Goal: Information Seeking & Learning: Learn about a topic

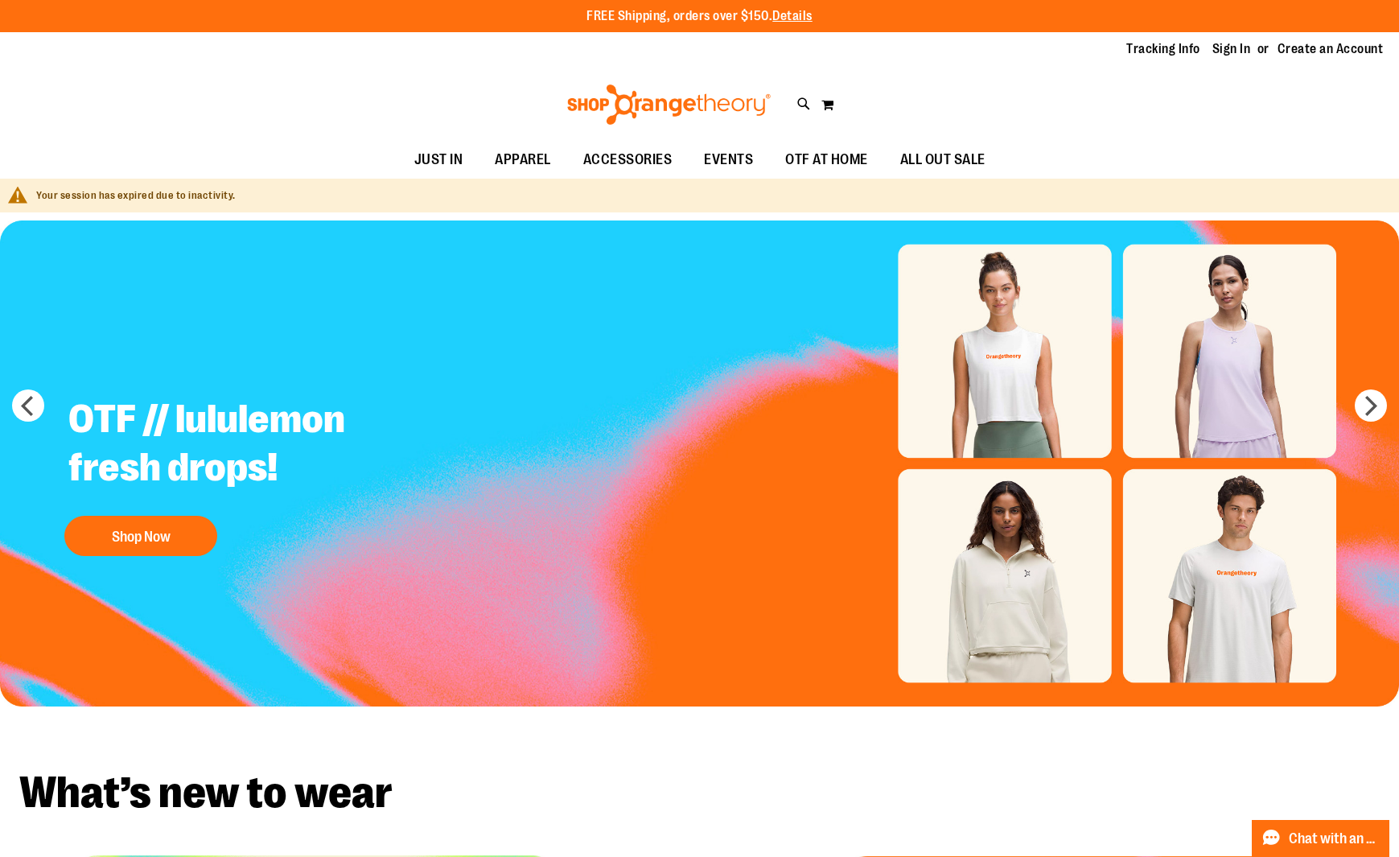
click at [1255, 50] on li "Sign In" at bounding box center [1239, 49] width 53 height 19
click at [1241, 45] on link "Sign In" at bounding box center [1232, 49] width 39 height 18
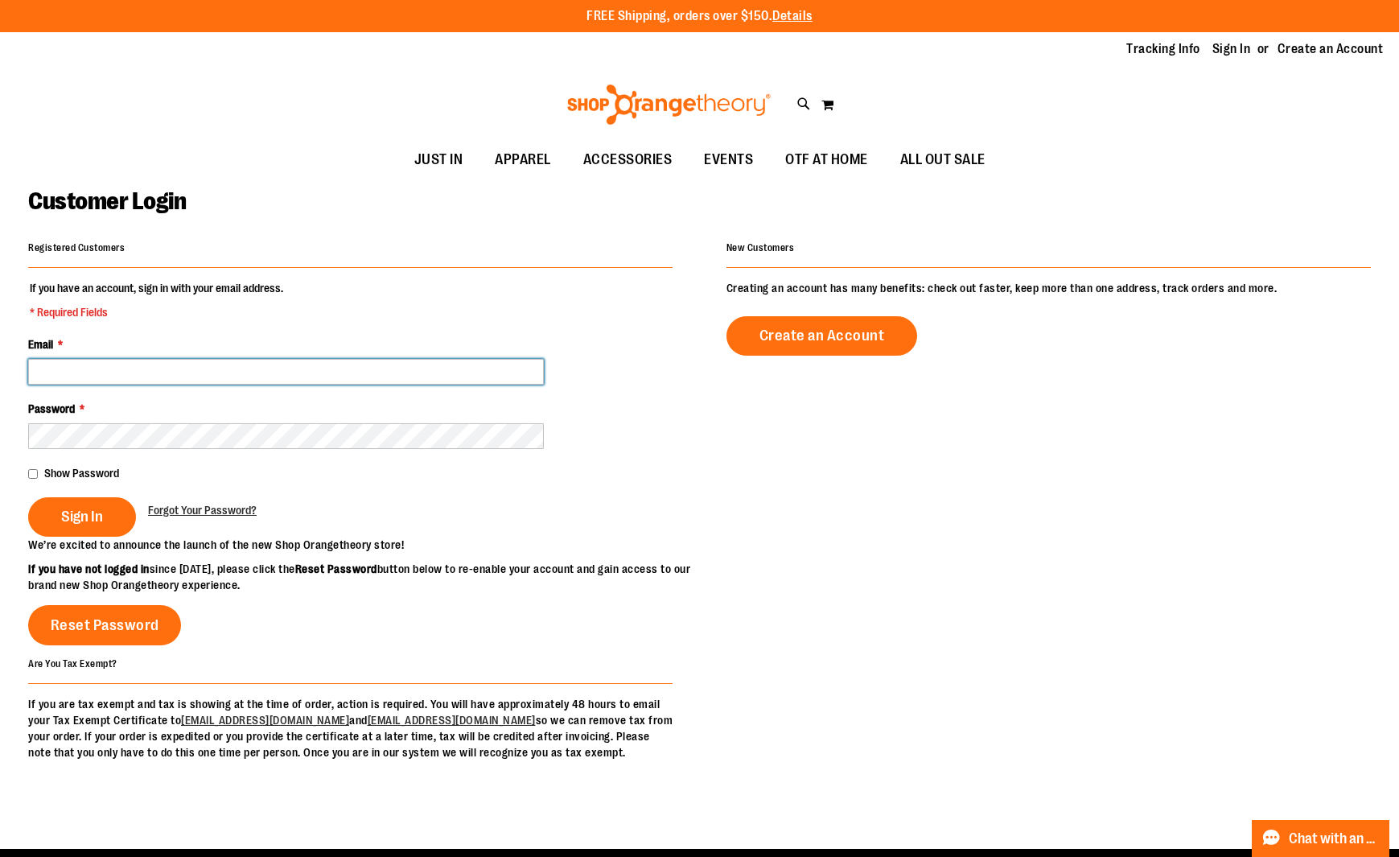
type input "**********"
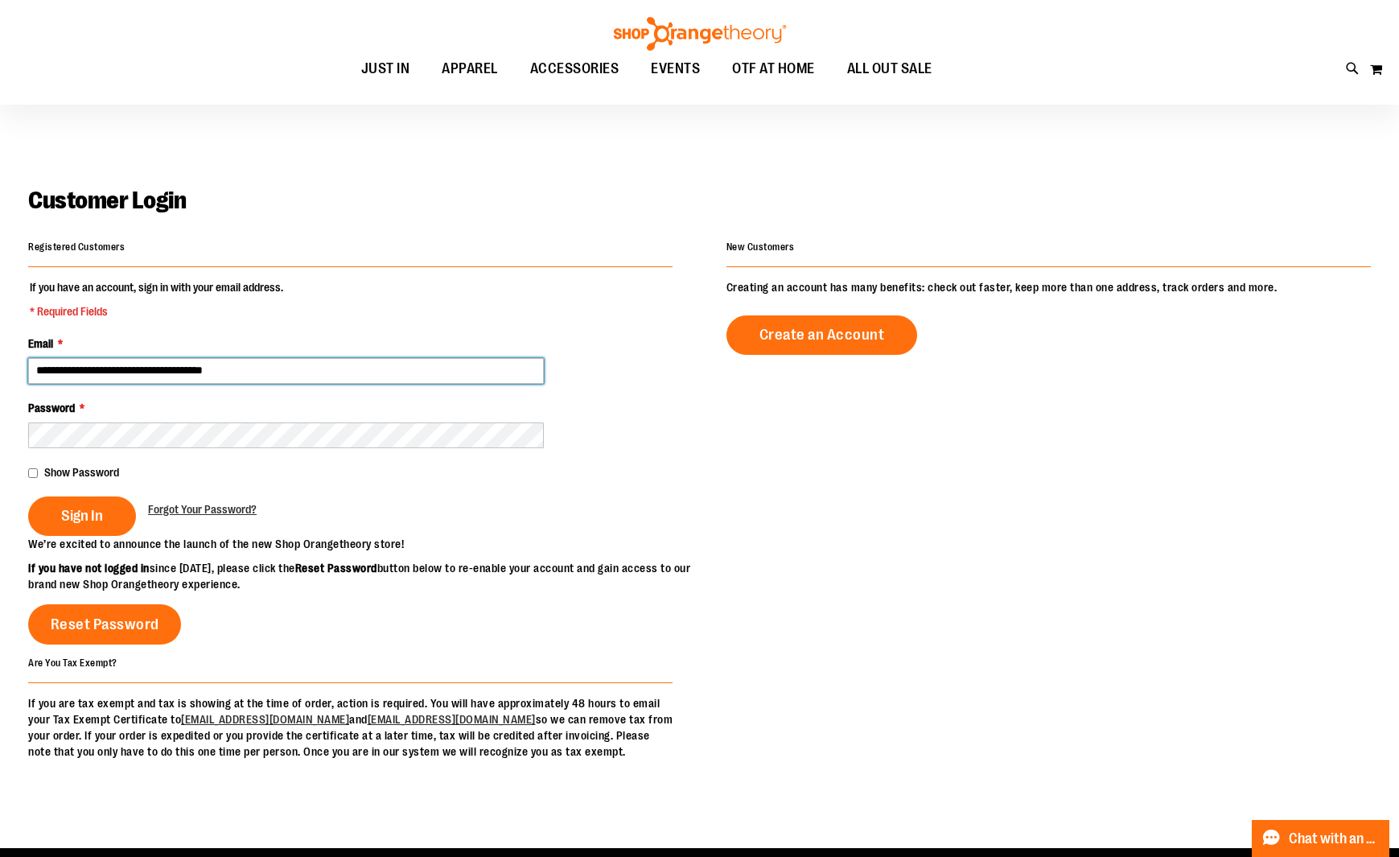
scroll to position [2, 0]
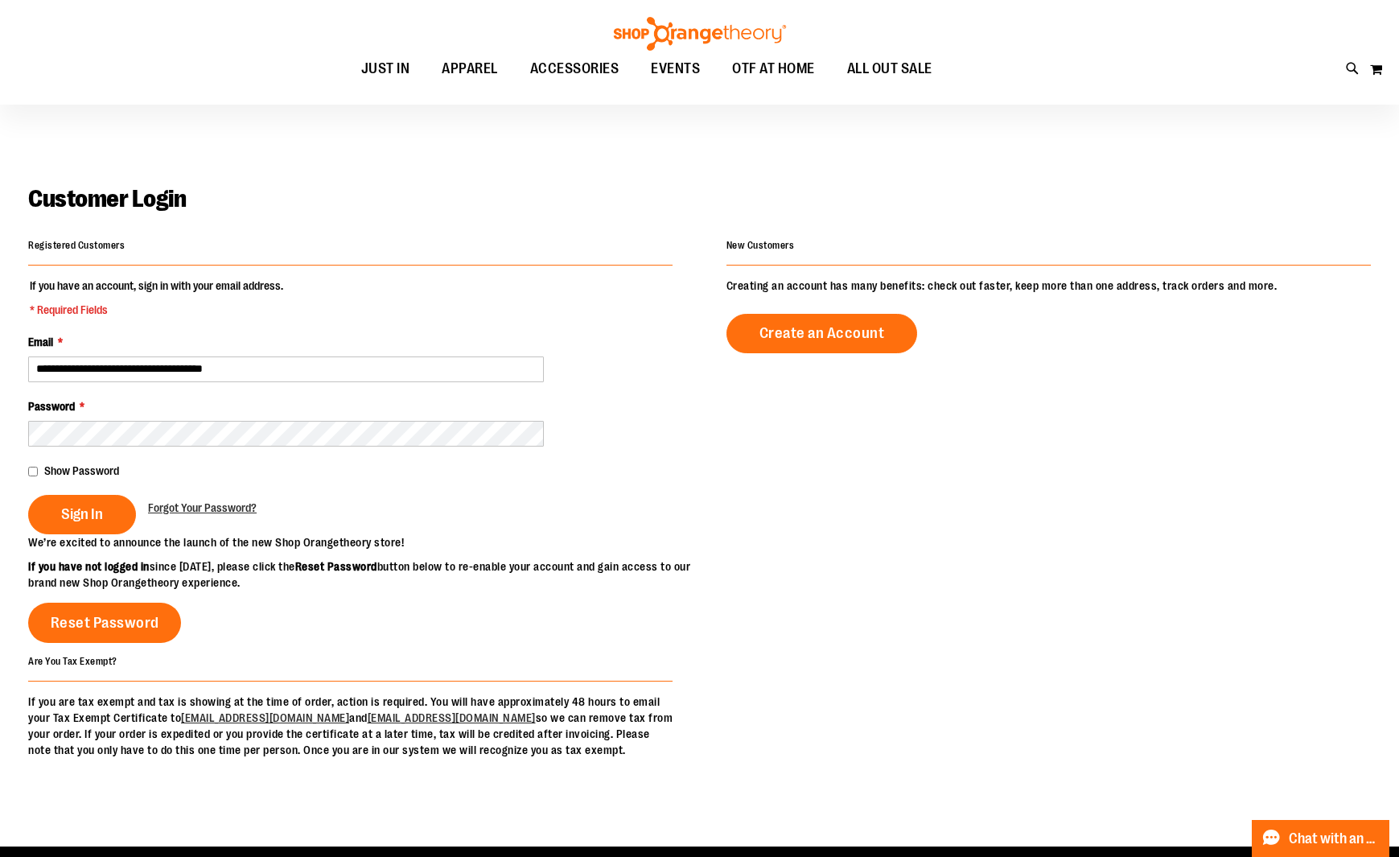
click at [89, 457] on fieldset "**********" at bounding box center [350, 406] width 645 height 257
click at [87, 463] on div "Show Password" at bounding box center [350, 471] width 645 height 16
click at [84, 474] on span "Show Password" at bounding box center [81, 470] width 75 height 13
click at [58, 511] on button "Sign In" at bounding box center [82, 514] width 108 height 39
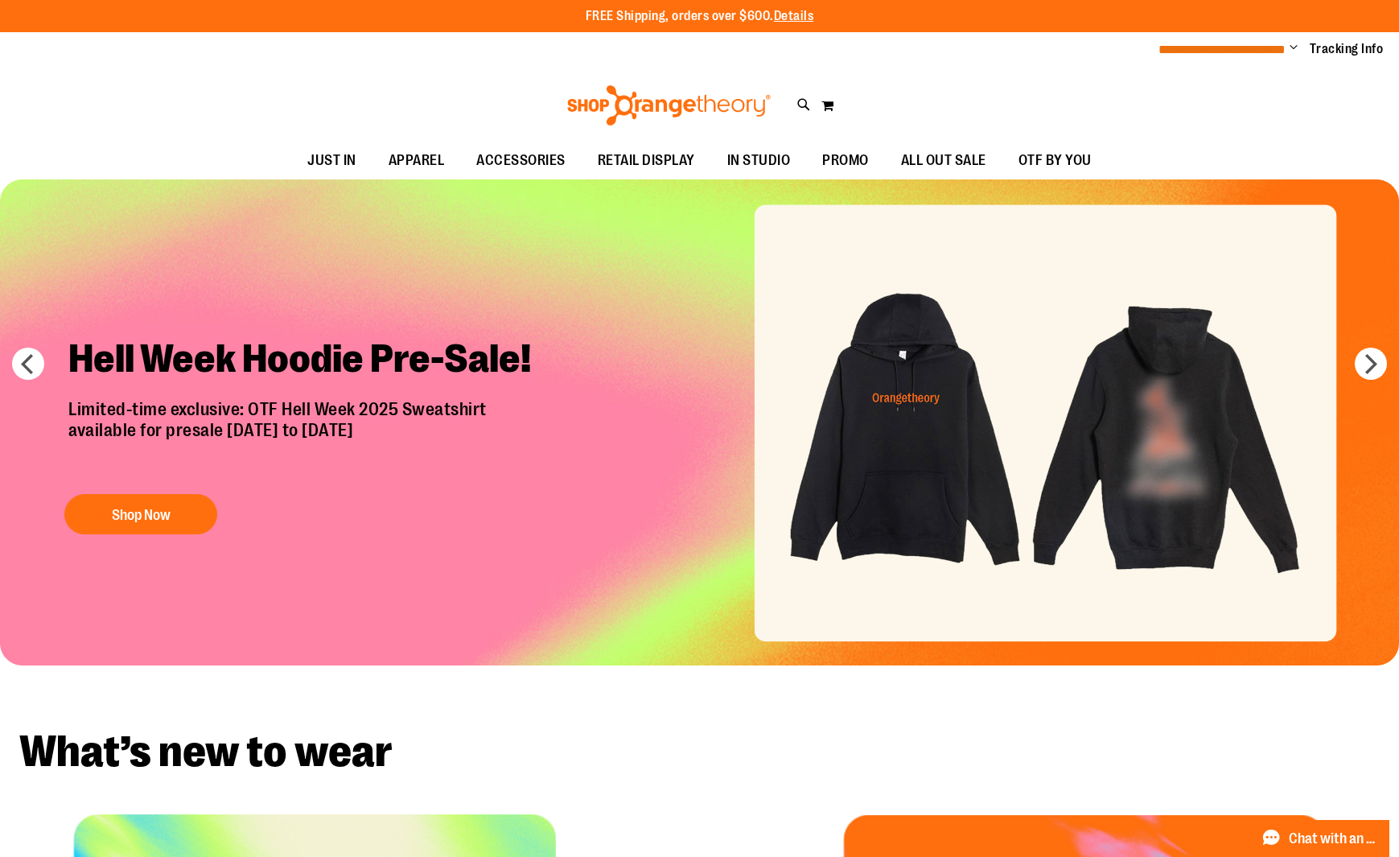
click at [1263, 51] on span "**********" at bounding box center [1222, 49] width 127 height 12
click at [1291, 48] on span "Change" at bounding box center [1294, 48] width 8 height 15
click at [1251, 76] on link "My Account" at bounding box center [1236, 78] width 141 height 31
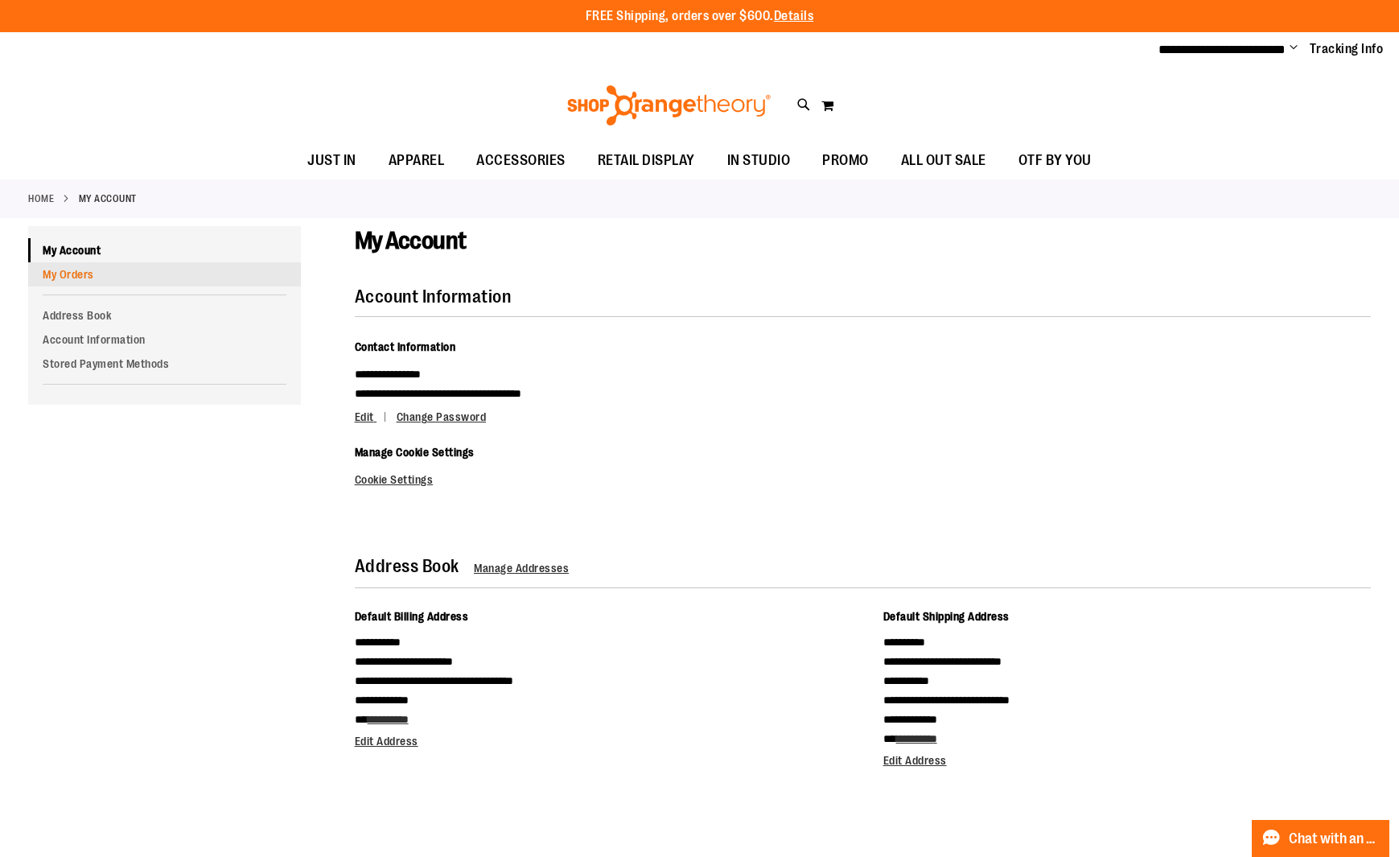
click at [75, 272] on link "My Orders" at bounding box center [164, 274] width 273 height 24
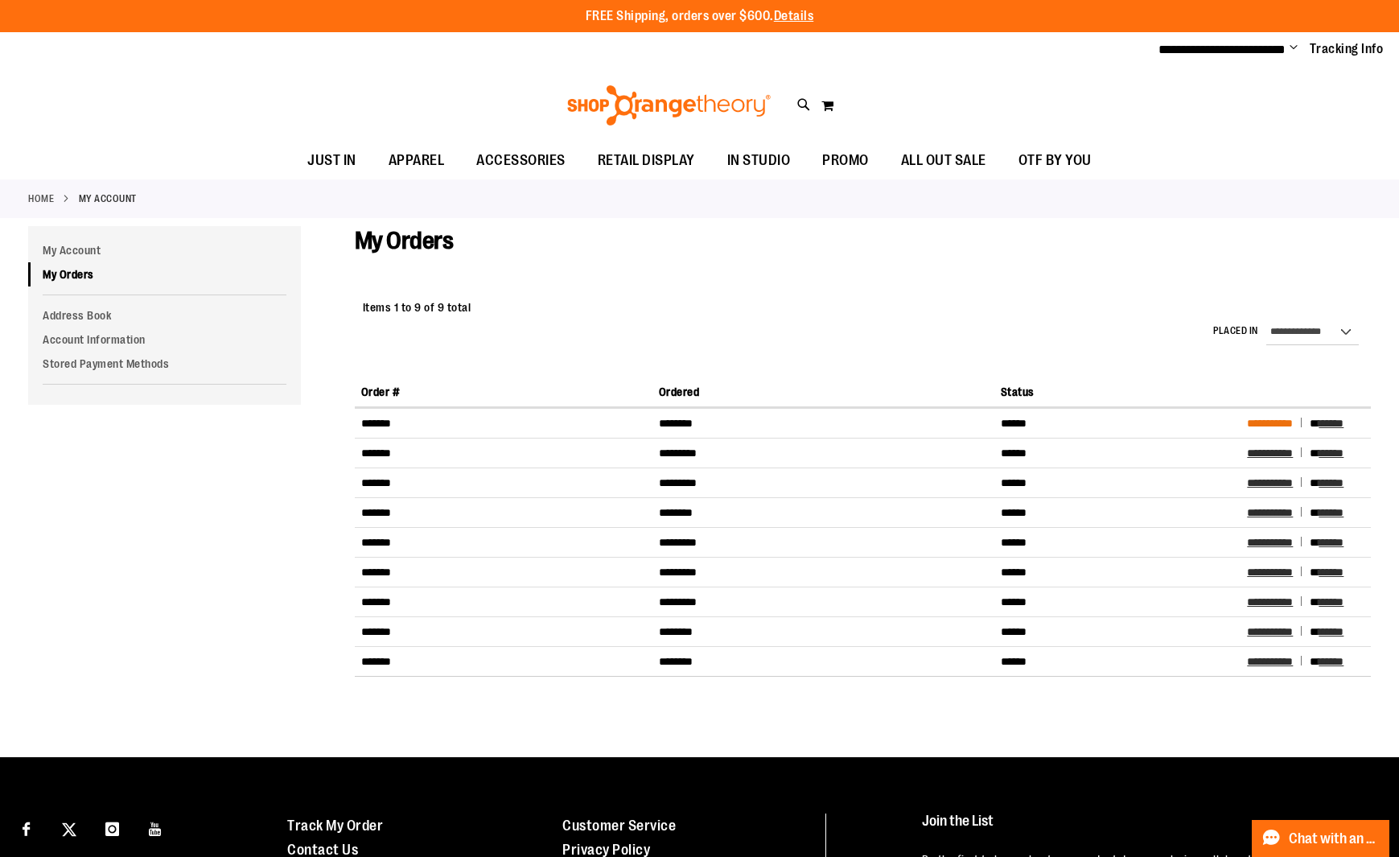
click at [1275, 426] on span "**********" at bounding box center [1270, 423] width 46 height 11
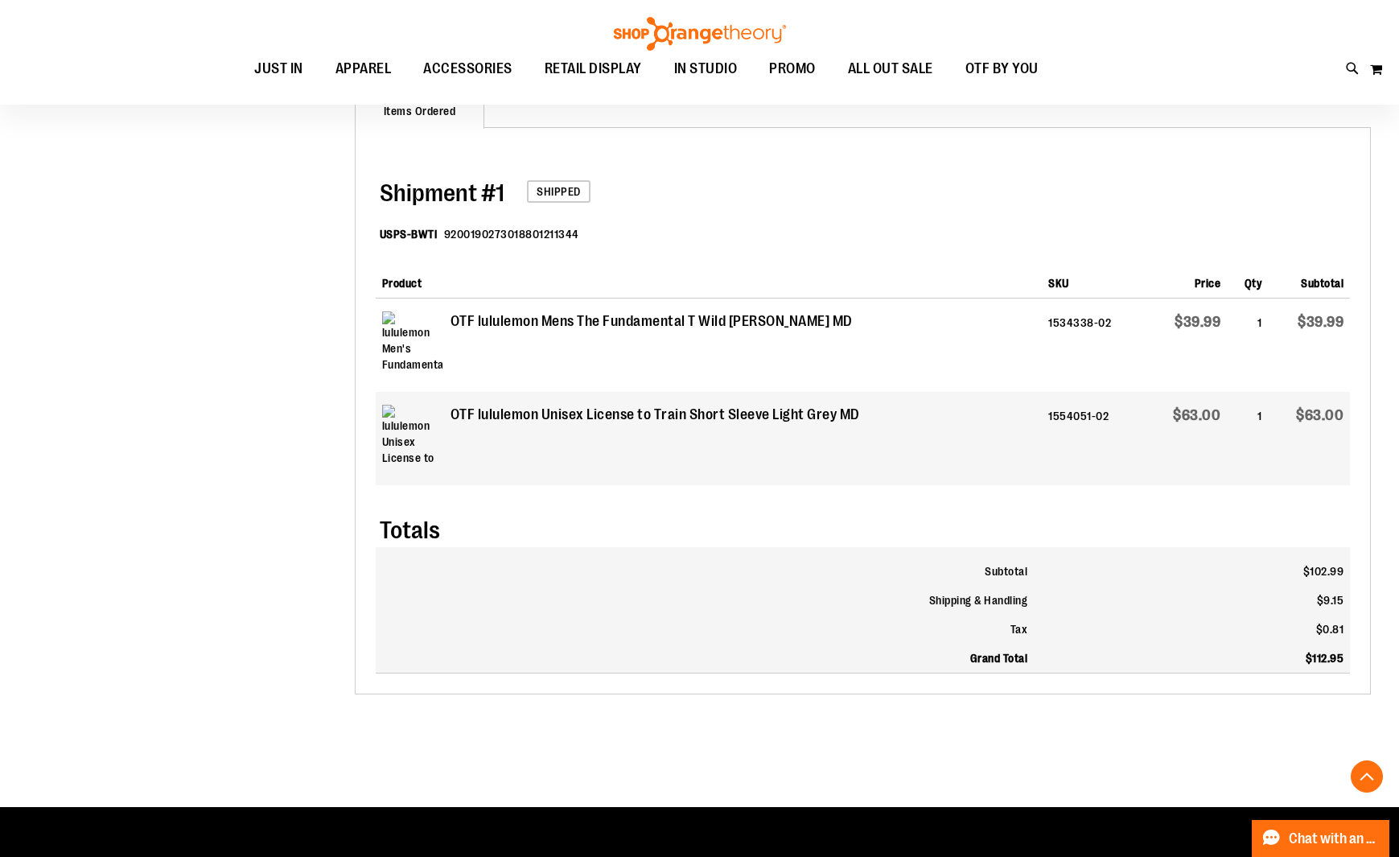
scroll to position [283, 0]
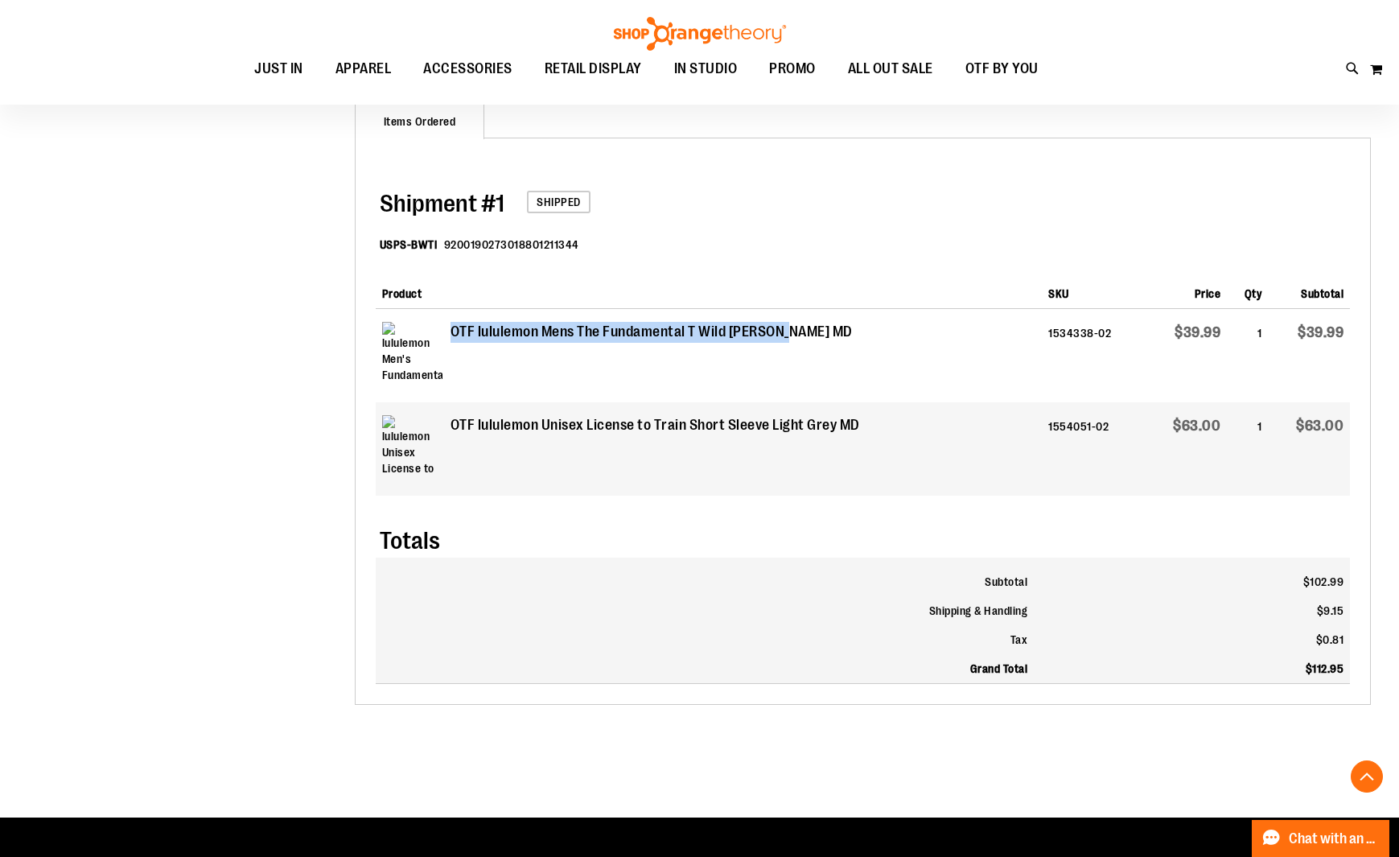
drag, startPoint x: 789, startPoint y: 327, endPoint x: 451, endPoint y: 332, distance: 337.2
click at [451, 332] on strong "OTF lululemon Mens The Fundamental T Wild [PERSON_NAME] MD" at bounding box center [652, 332] width 402 height 21
click at [1358, 74] on icon at bounding box center [1353, 69] width 14 height 19
paste input "**********"
drag, startPoint x: 546, startPoint y: 88, endPoint x: 485, endPoint y: 81, distance: 60.7
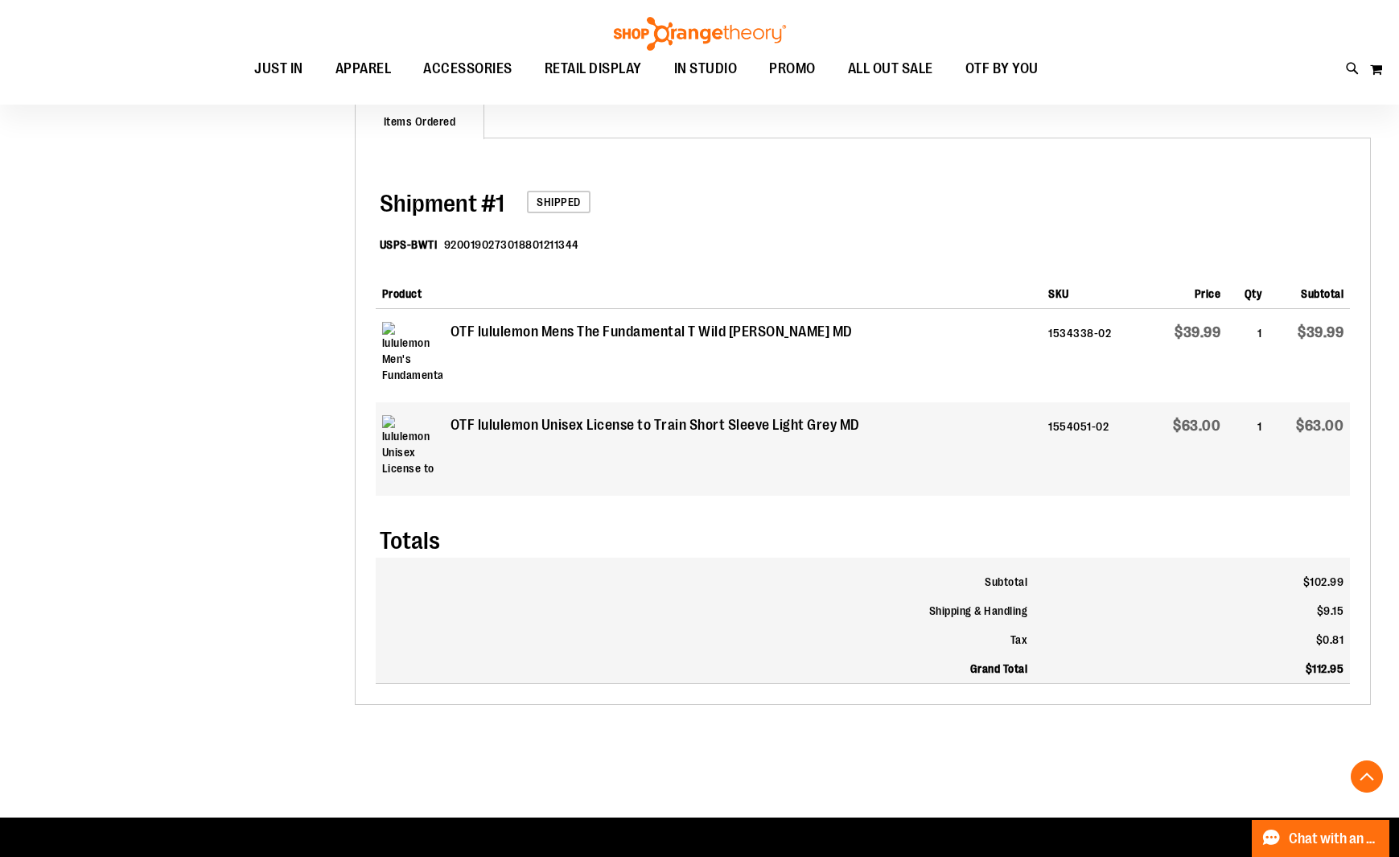
click at [485, 81] on input "**********" at bounding box center [699, 90] width 1109 height 53
type input "**********"
click at [1226, 93] on button "submit" at bounding box center [1227, 92] width 48 height 48
click at [559, 80] on input "**********" at bounding box center [699, 90] width 1109 height 53
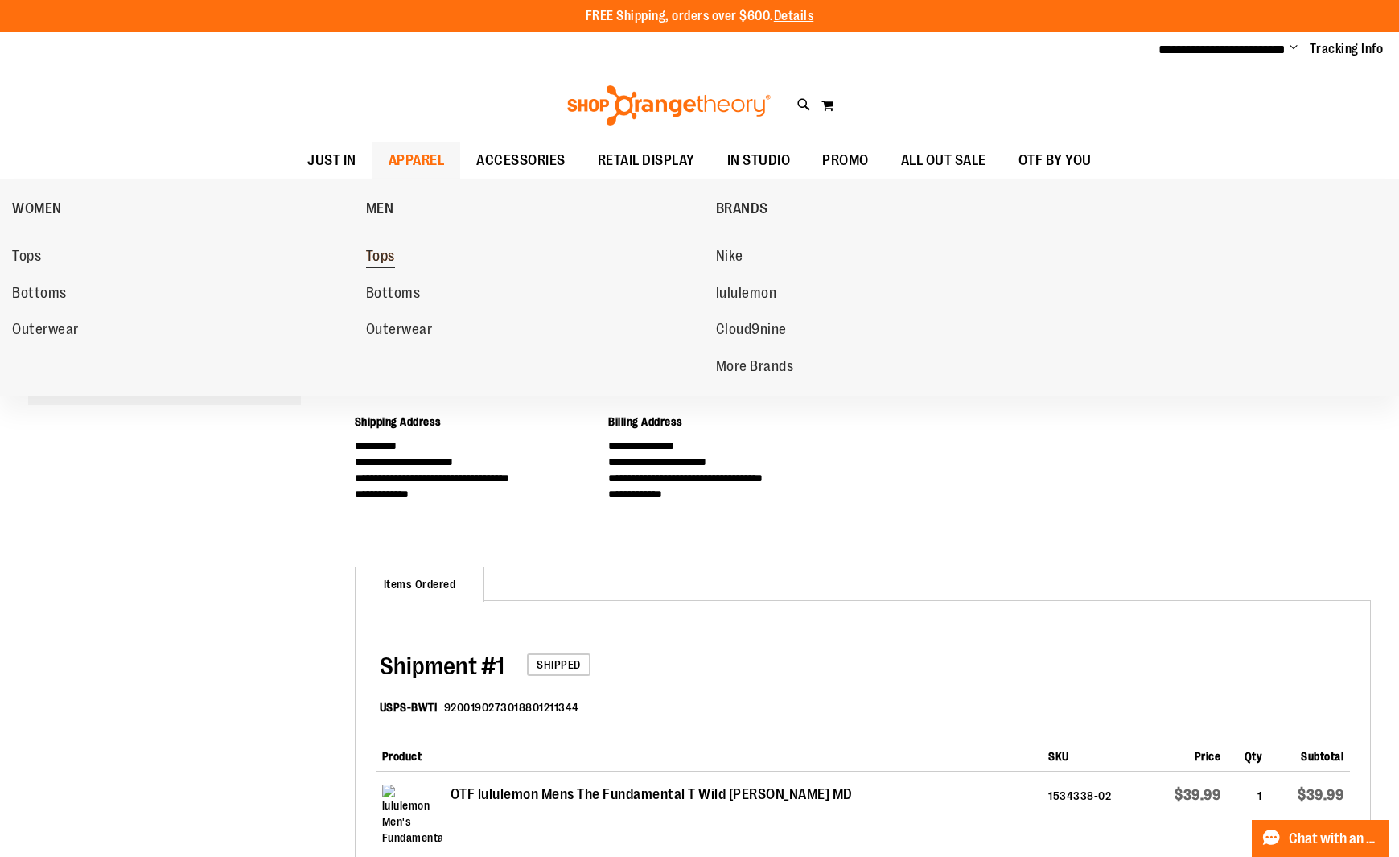
click at [387, 261] on span "Tops" at bounding box center [380, 258] width 29 height 20
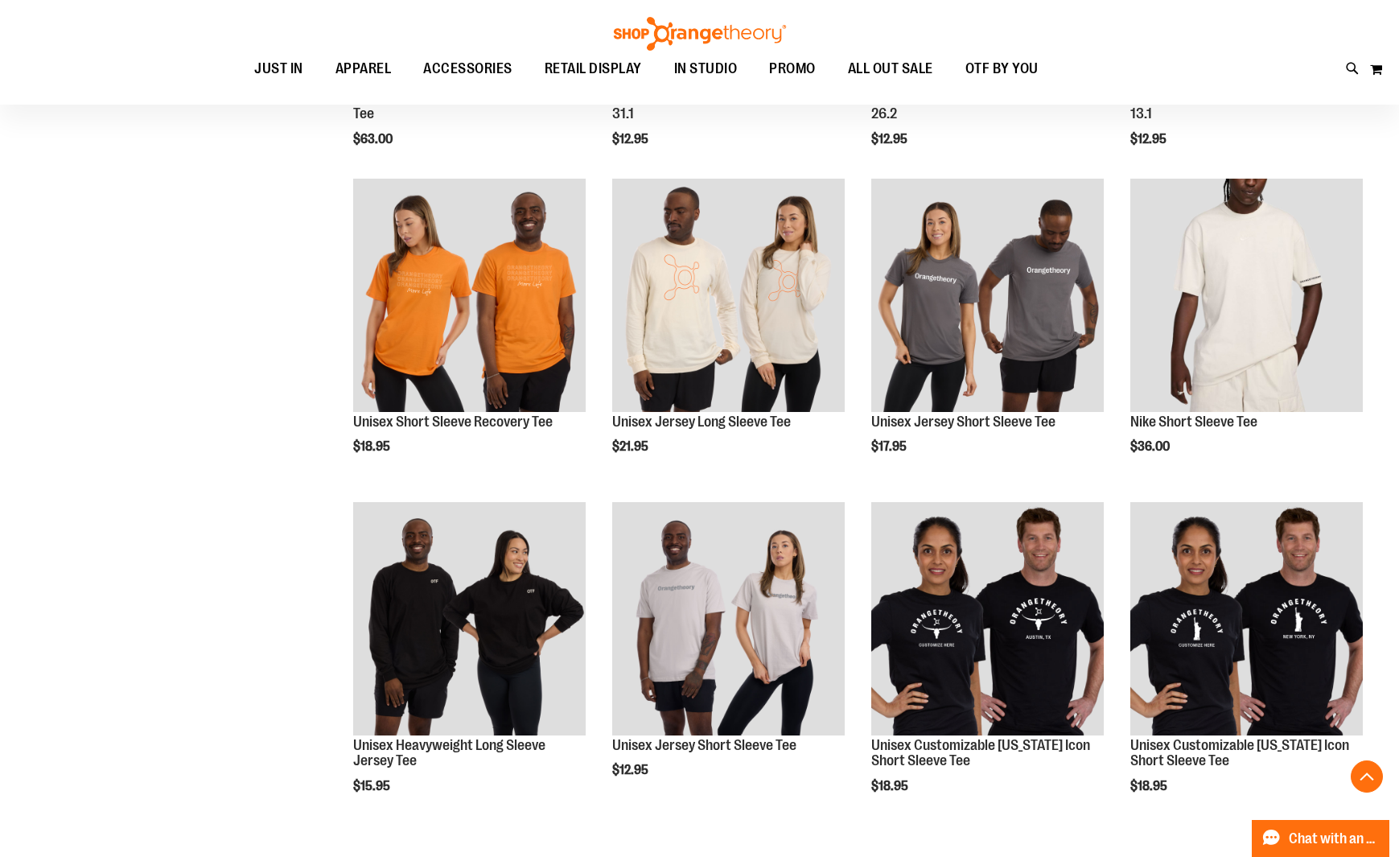
scroll to position [948, 0]
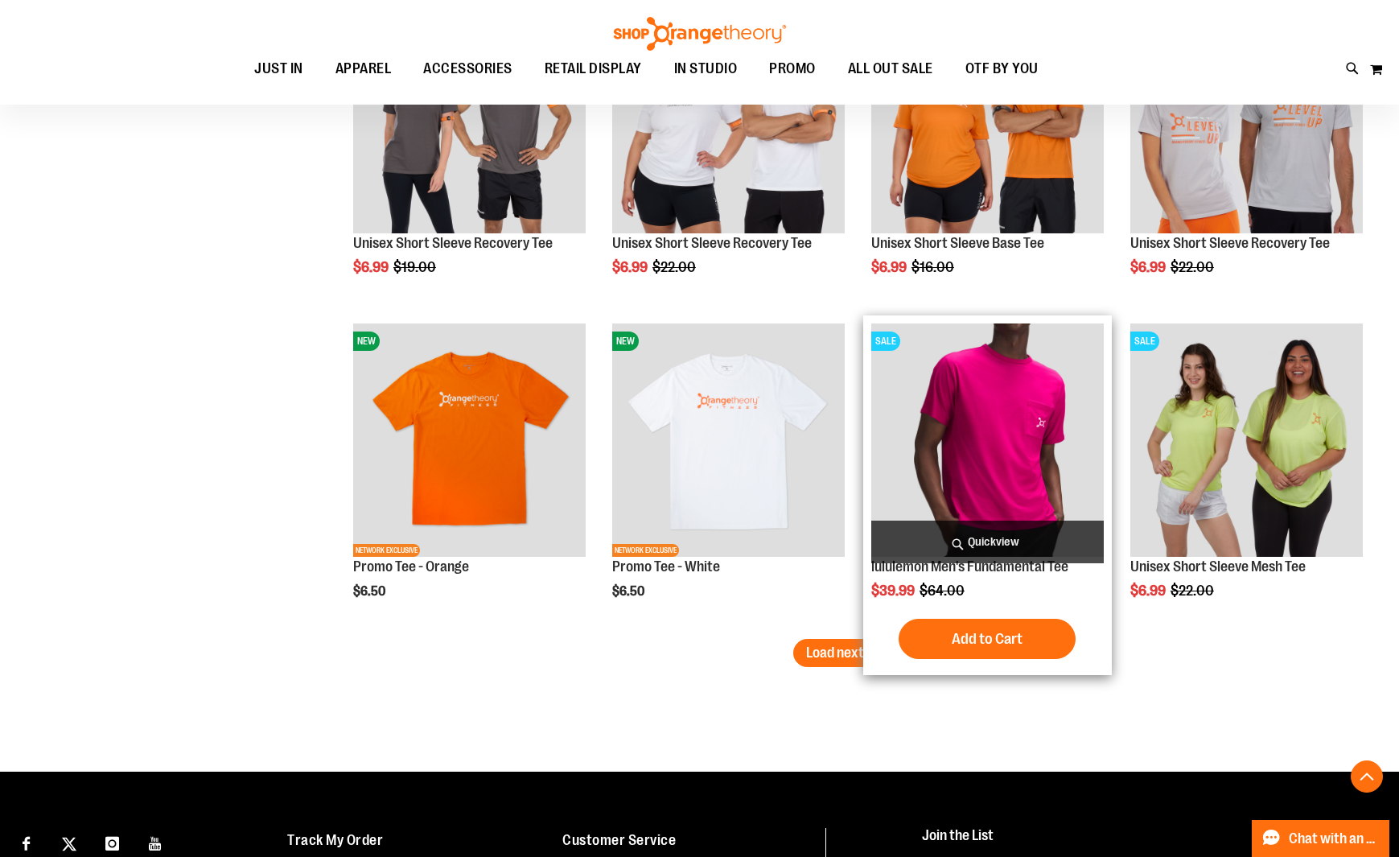
scroll to position [2426, 0]
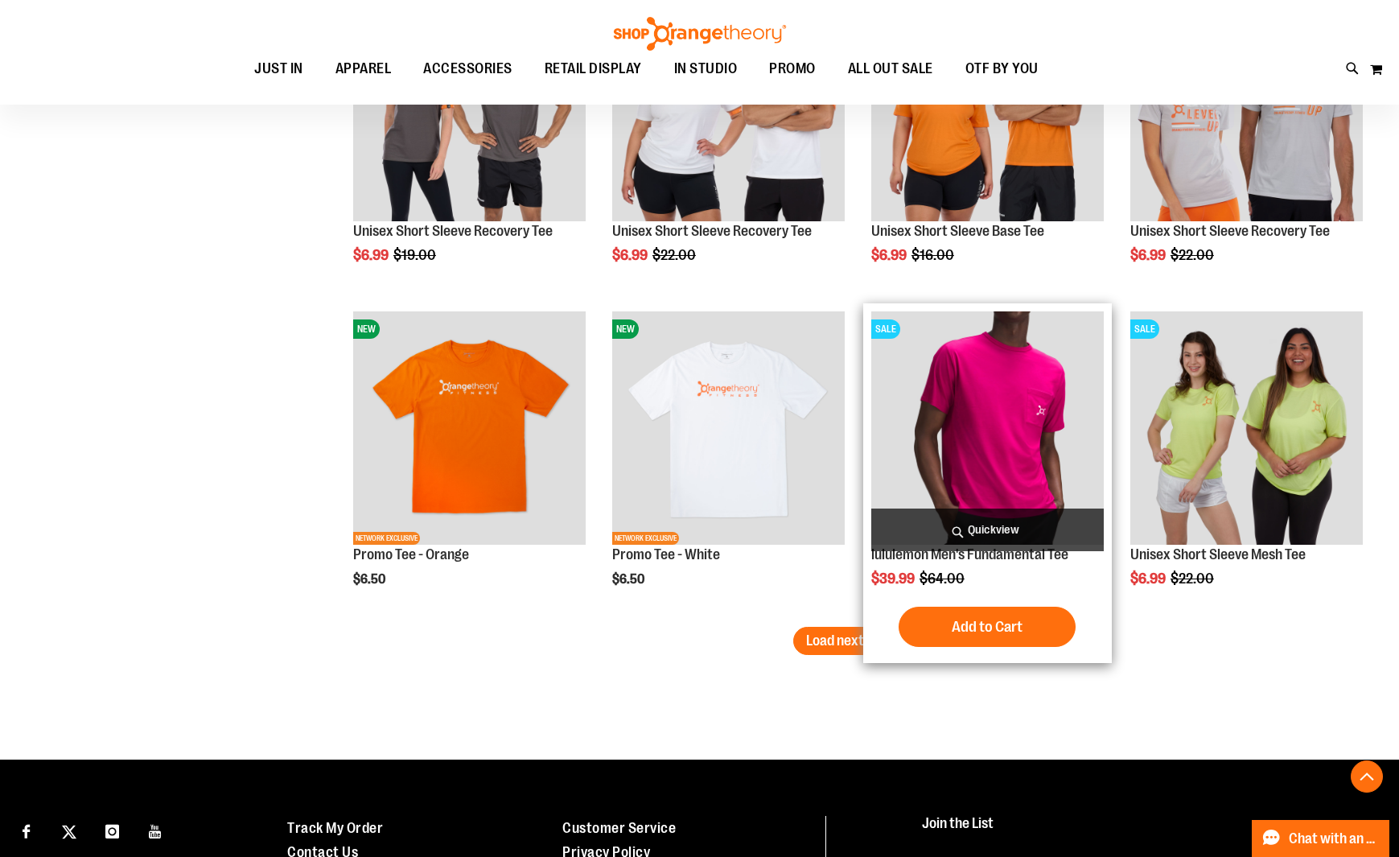
click at [974, 528] on span "Quickview" at bounding box center [987, 530] width 233 height 43
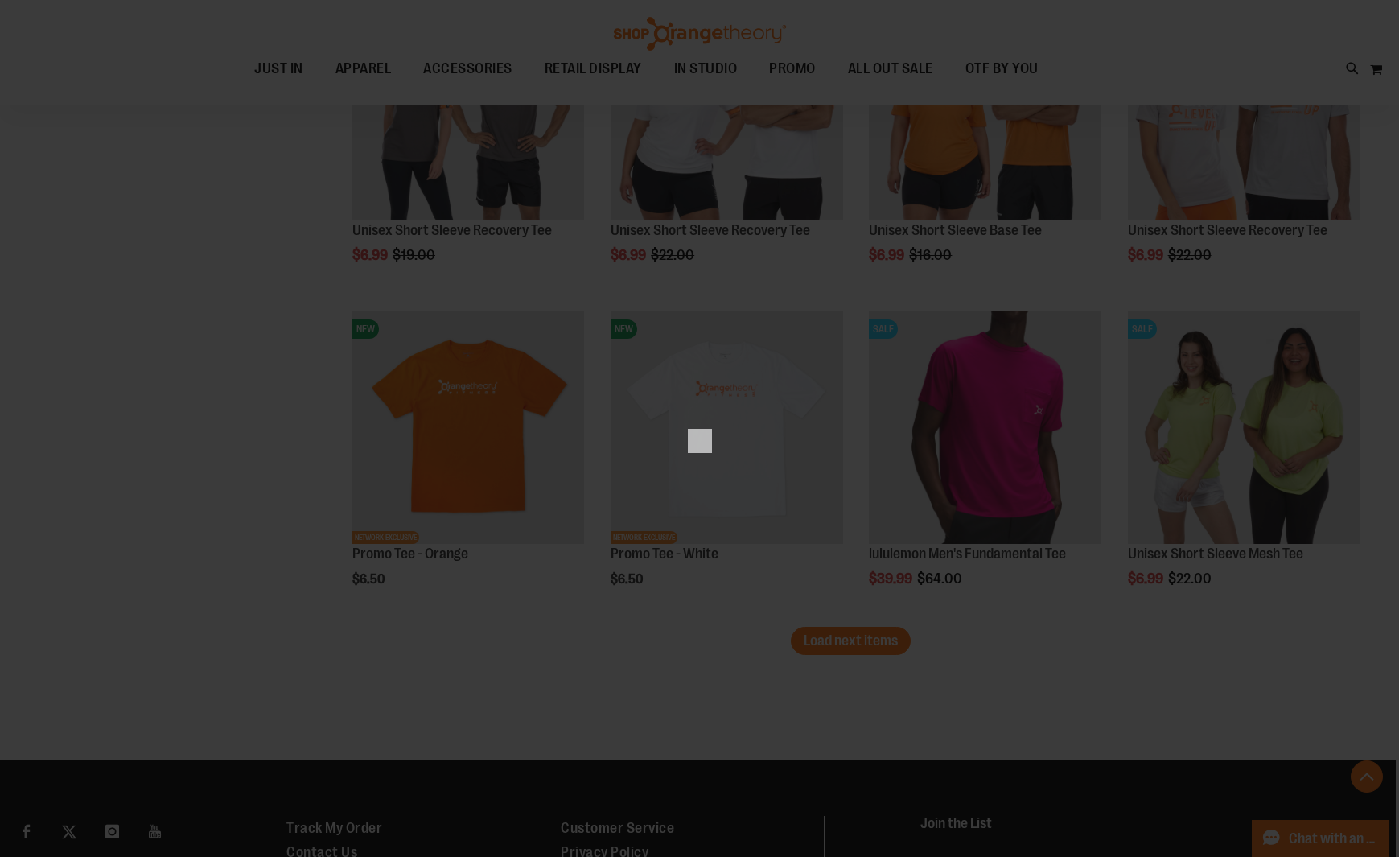
scroll to position [0, 0]
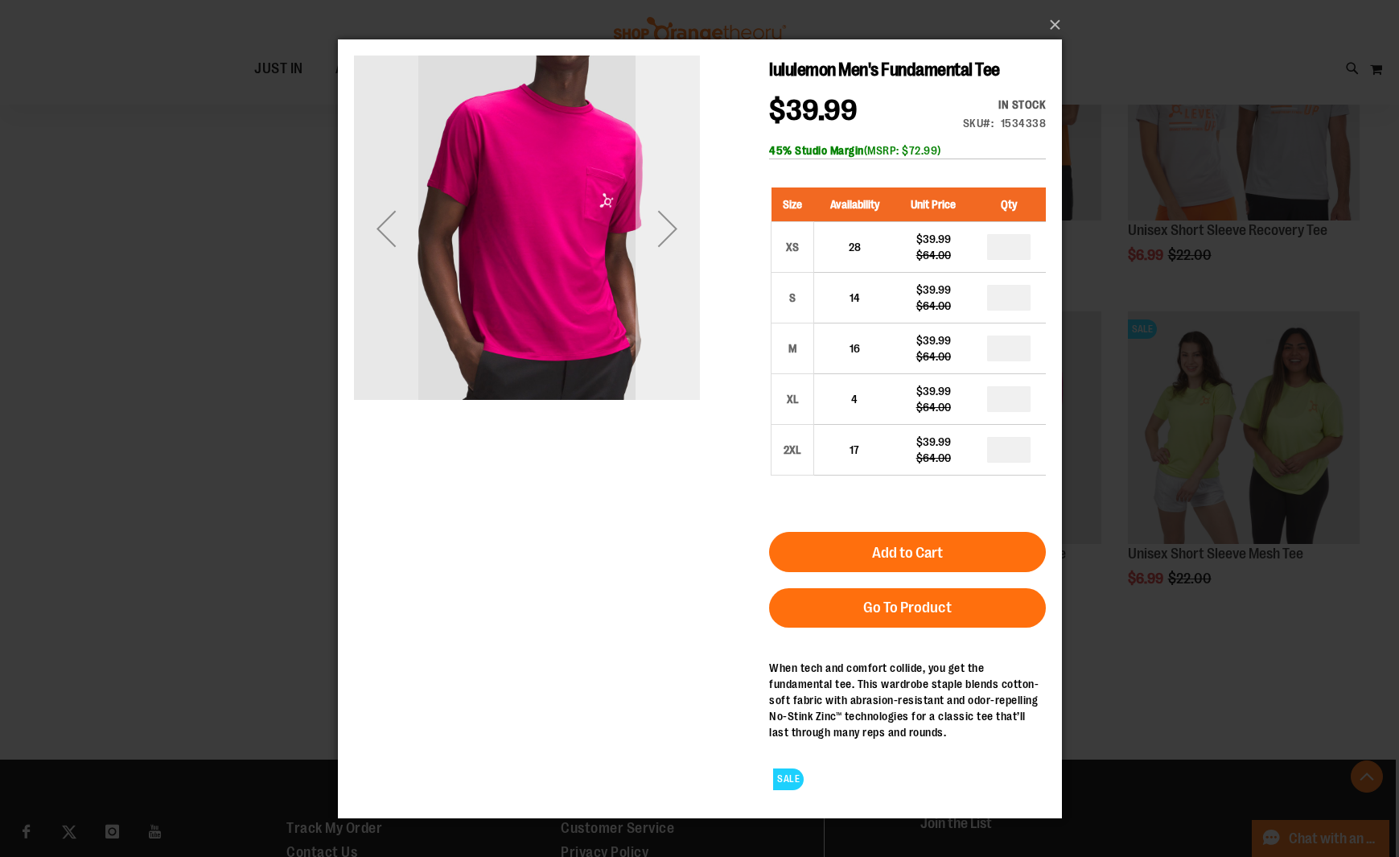
click at [686, 228] on div "Next" at bounding box center [667, 228] width 64 height 64
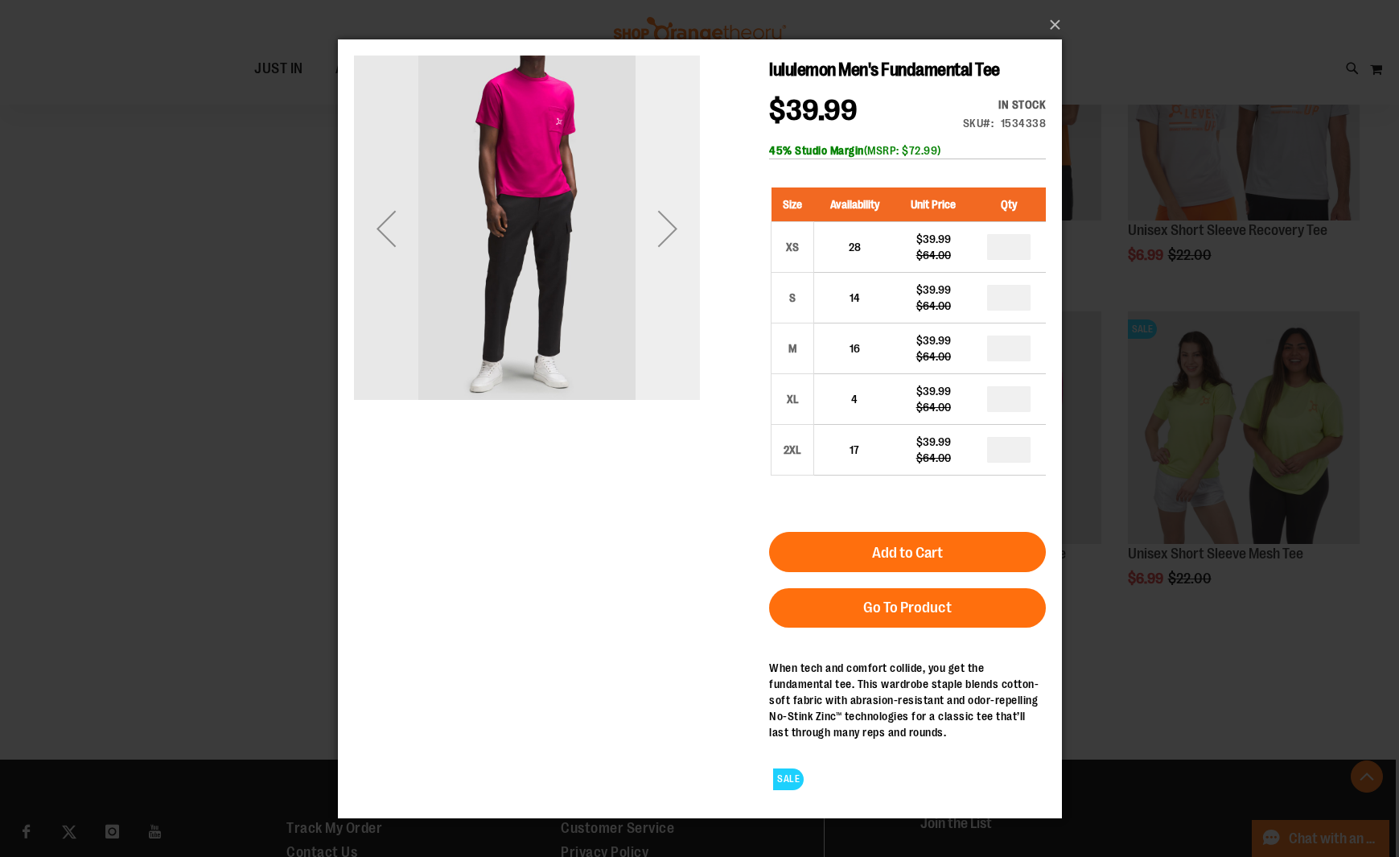
click at [671, 225] on div "Next" at bounding box center [667, 228] width 64 height 64
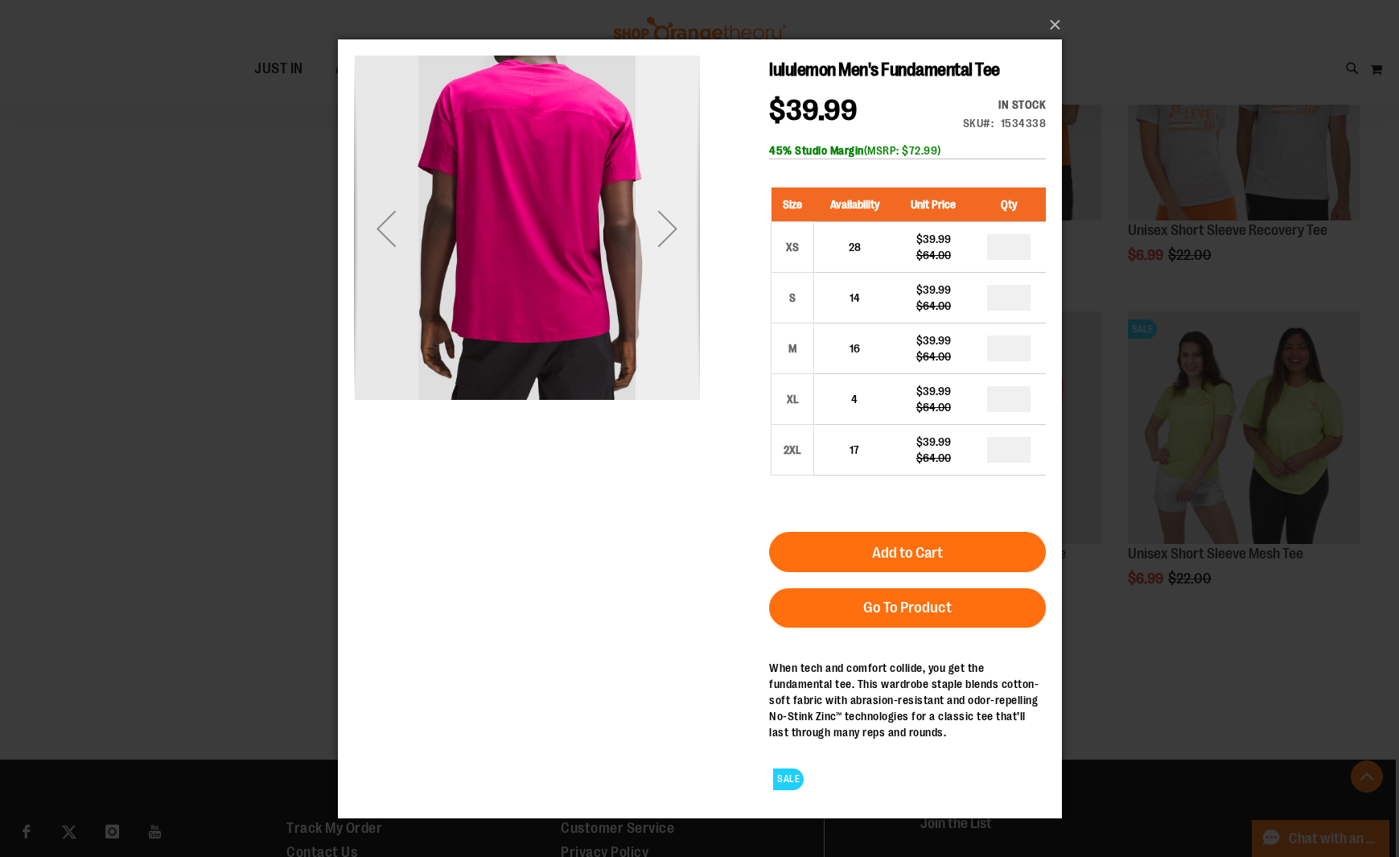
click at [675, 224] on div "Next" at bounding box center [667, 228] width 64 height 64
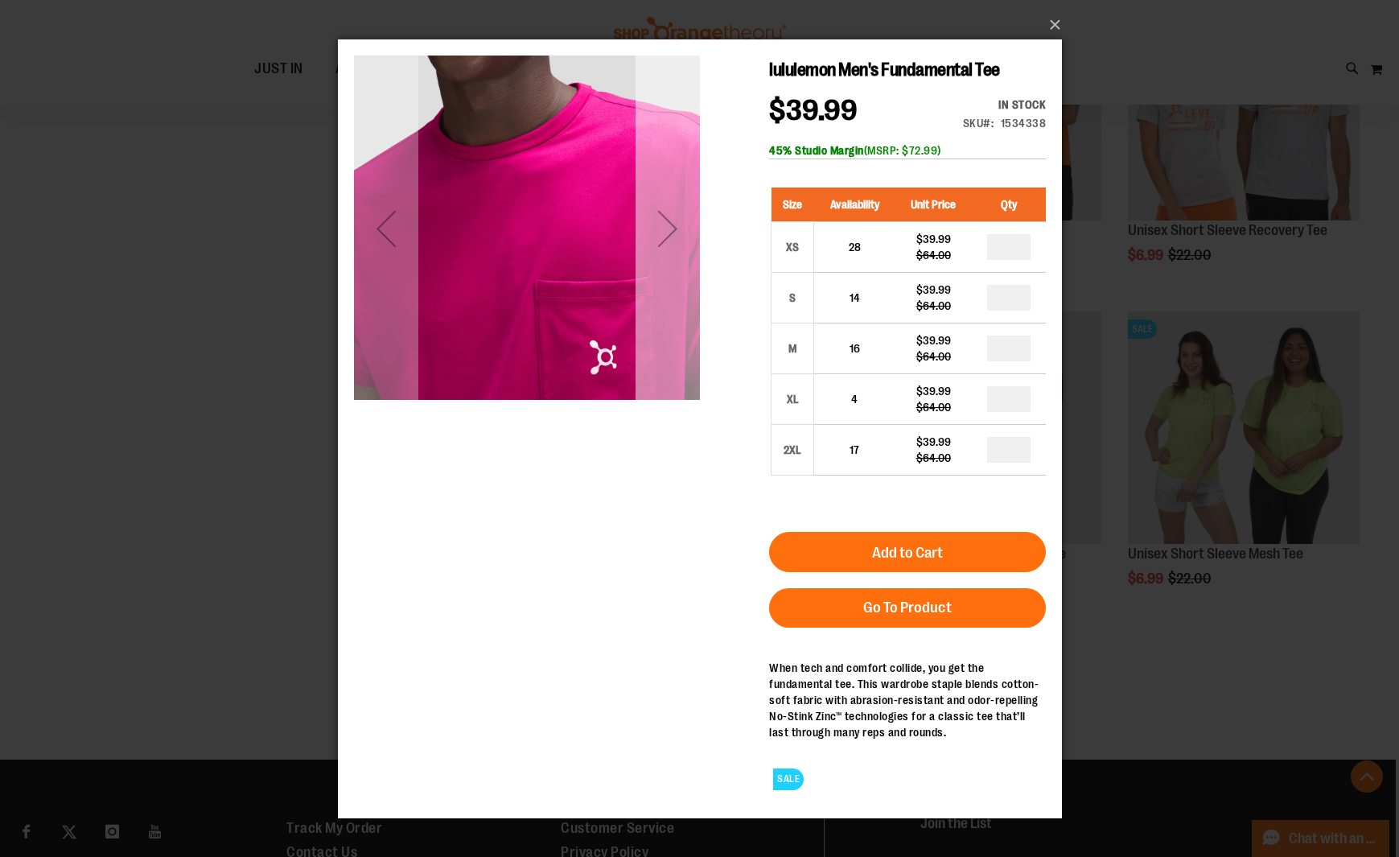
click at [677, 224] on div "Next" at bounding box center [667, 228] width 64 height 64
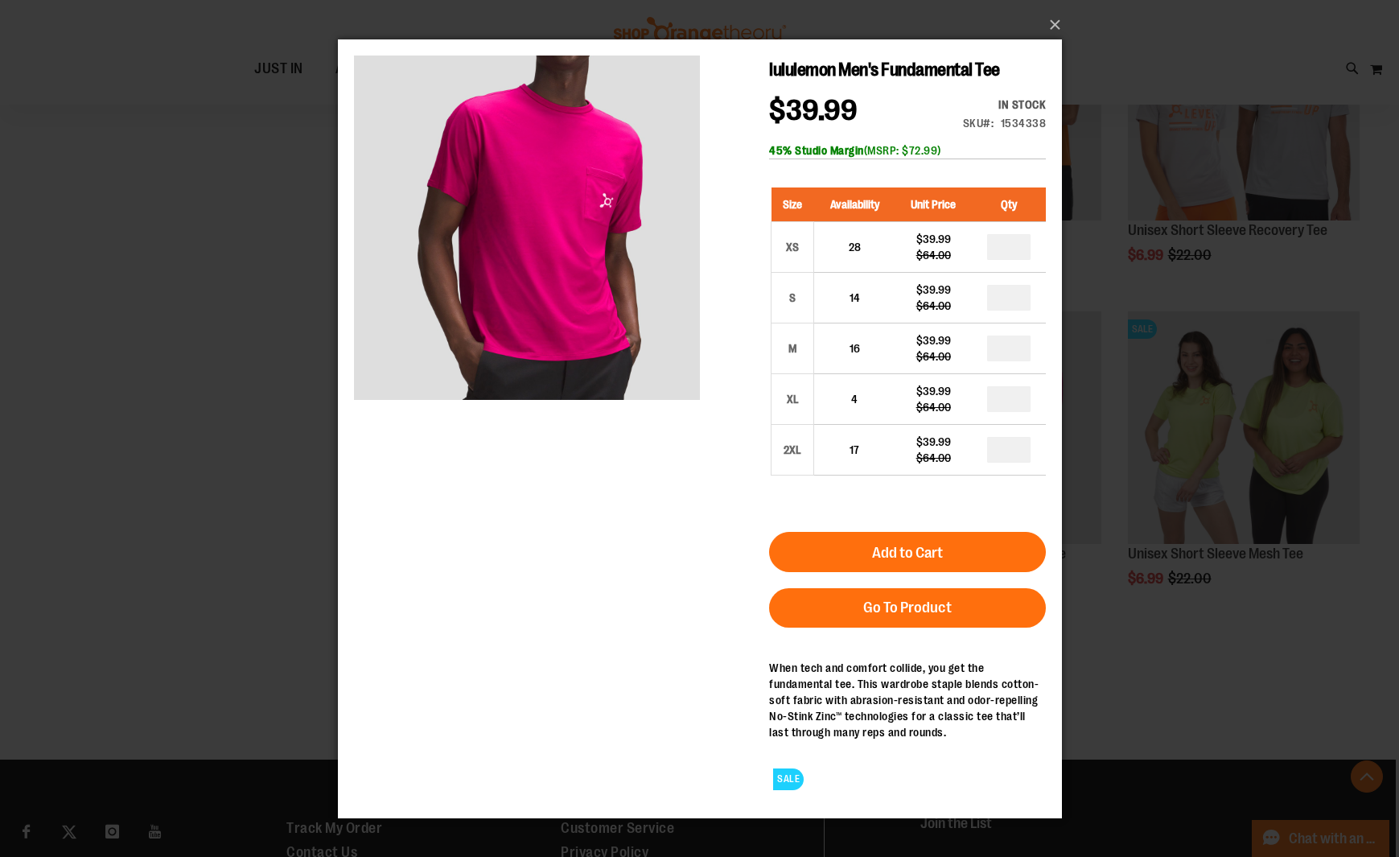
click at [1065, 27] on button "×" at bounding box center [705, 24] width 724 height 35
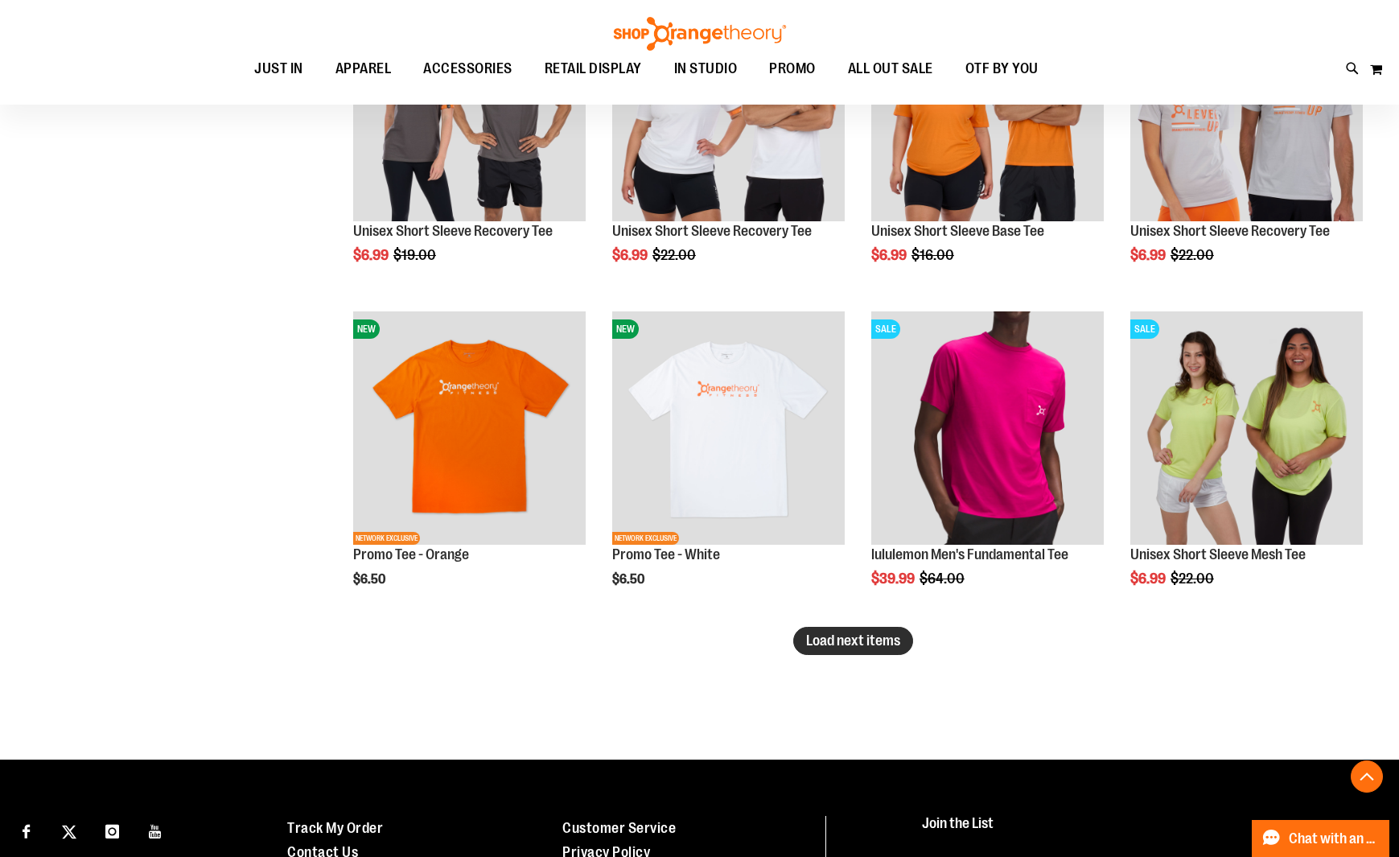
click at [830, 646] on span "Load next items" at bounding box center [853, 640] width 94 height 16
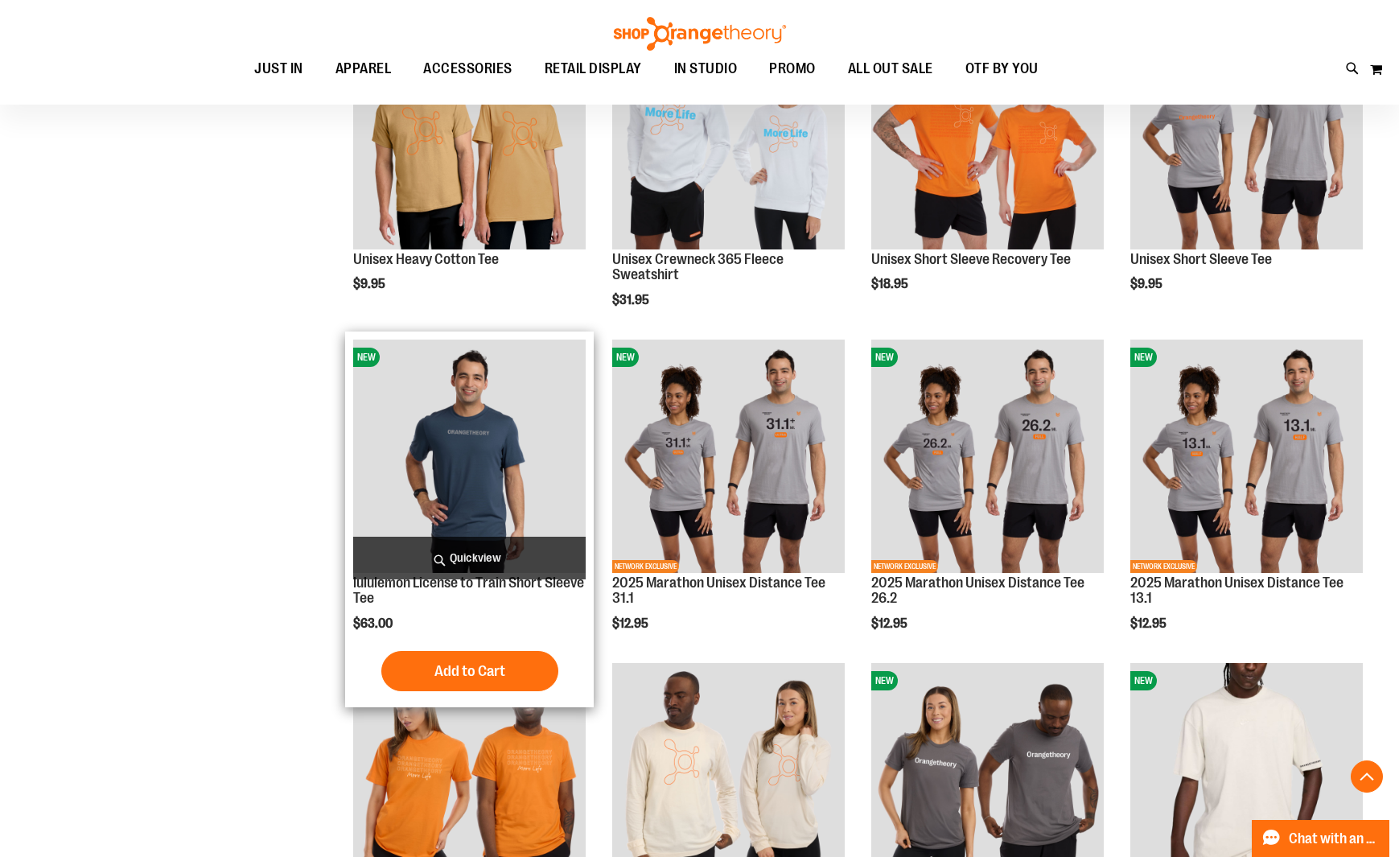
scroll to position [253, 2]
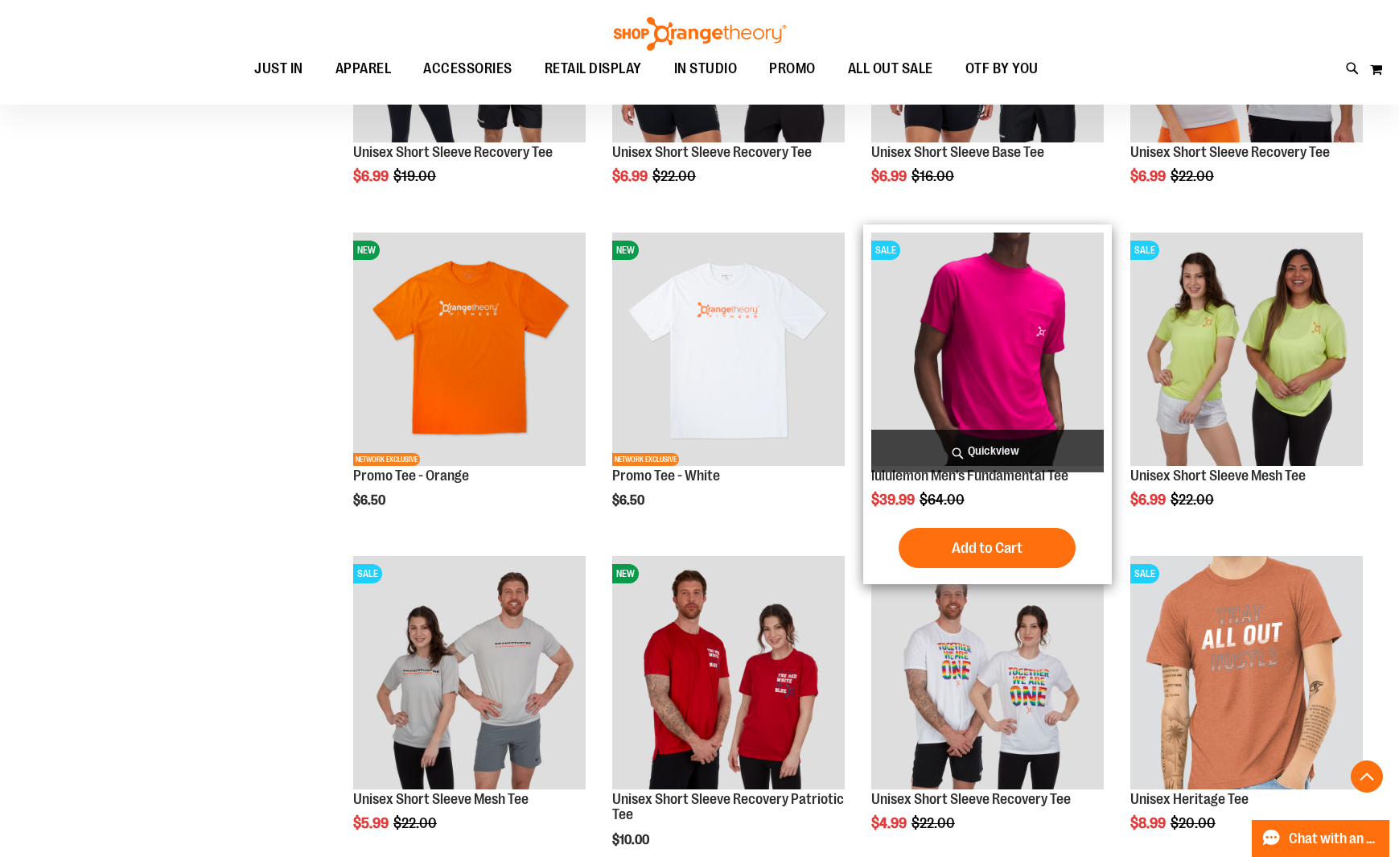
scroll to position [2494, 0]
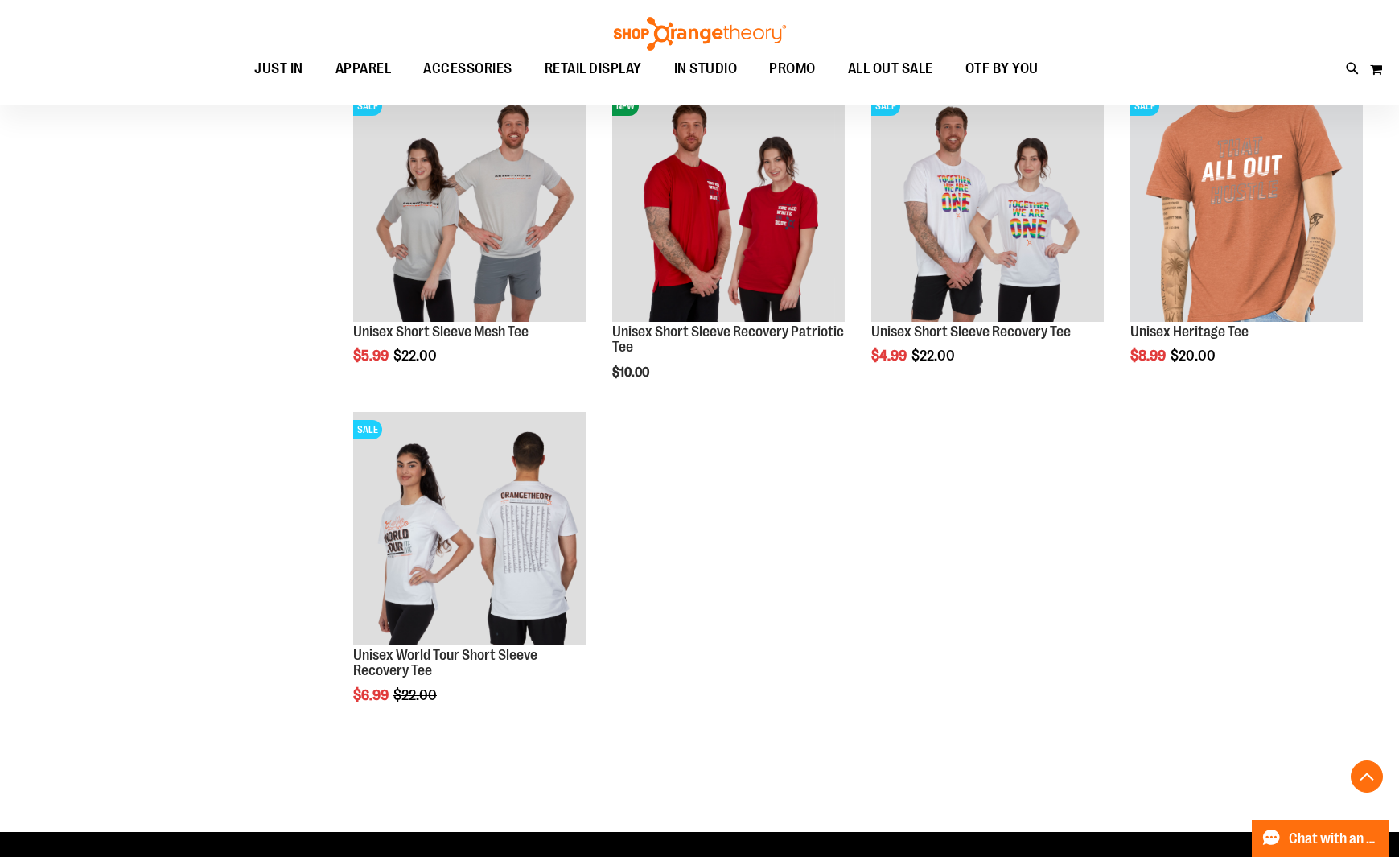
scroll to position [3000, 0]
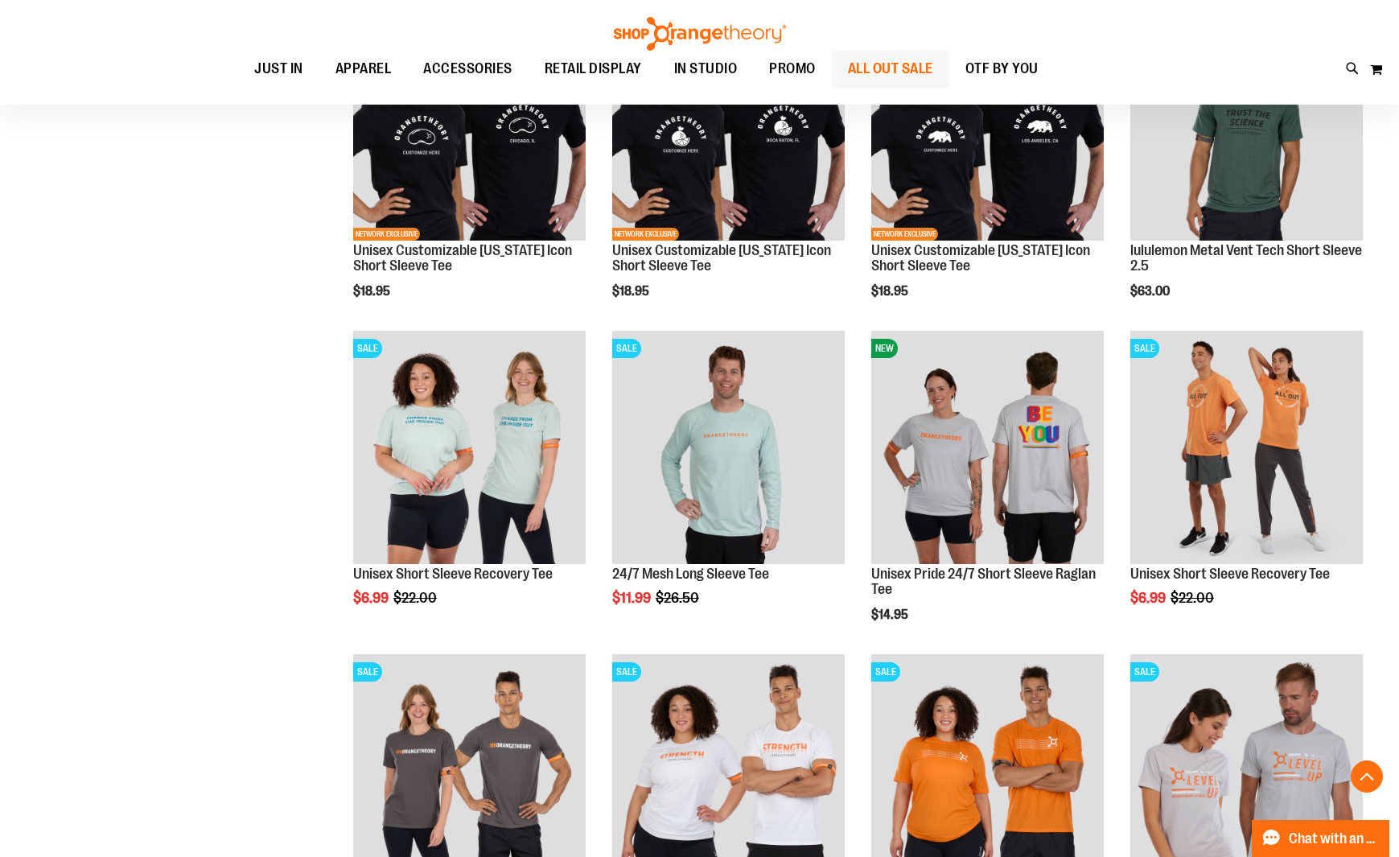
scroll to position [1037, 0]
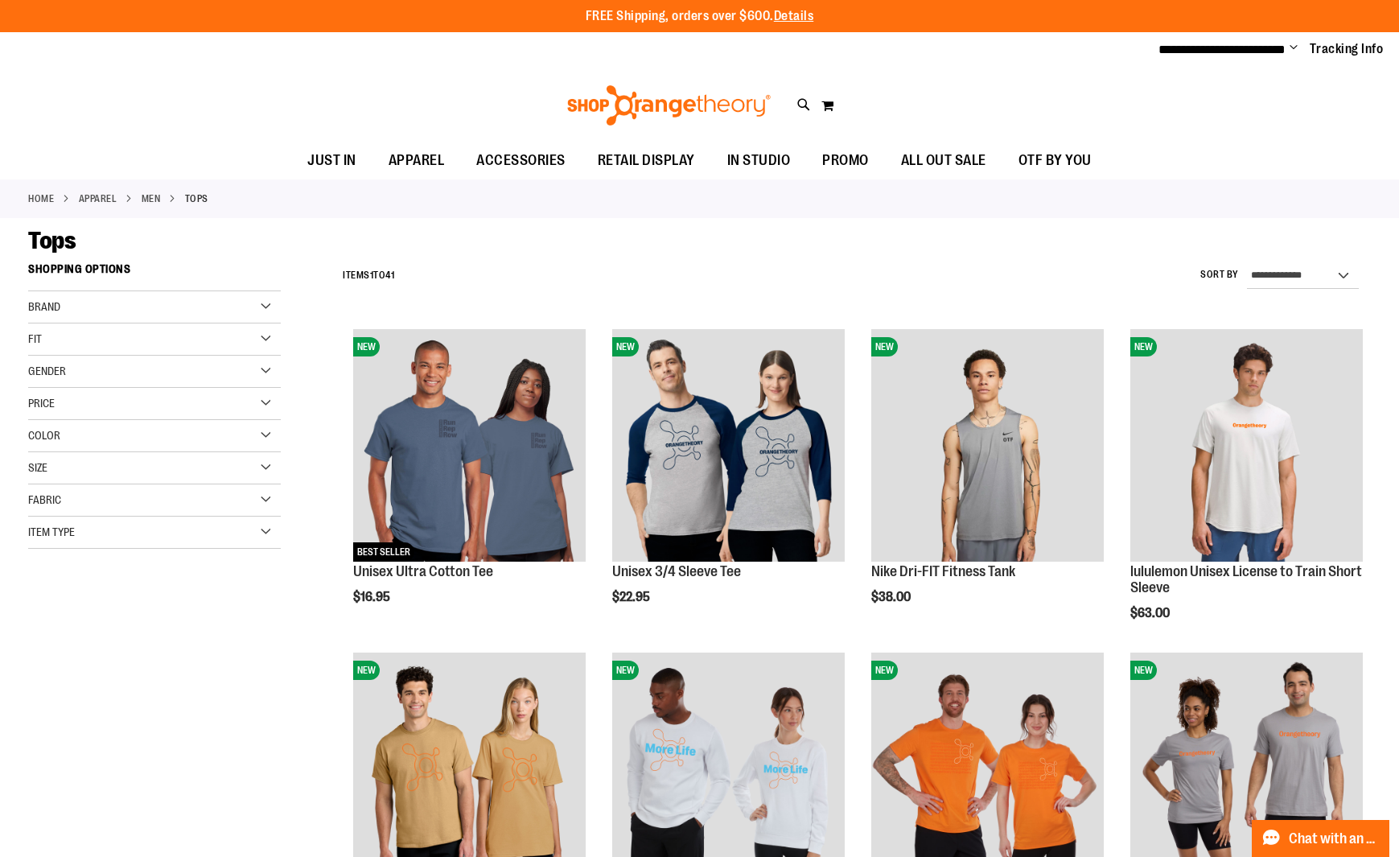
click at [1288, 48] on ul "**********" at bounding box center [1265, 49] width 237 height 19
click at [1291, 49] on span "Change" at bounding box center [1294, 48] width 8 height 15
click at [1235, 80] on link "My Account" at bounding box center [1236, 78] width 141 height 31
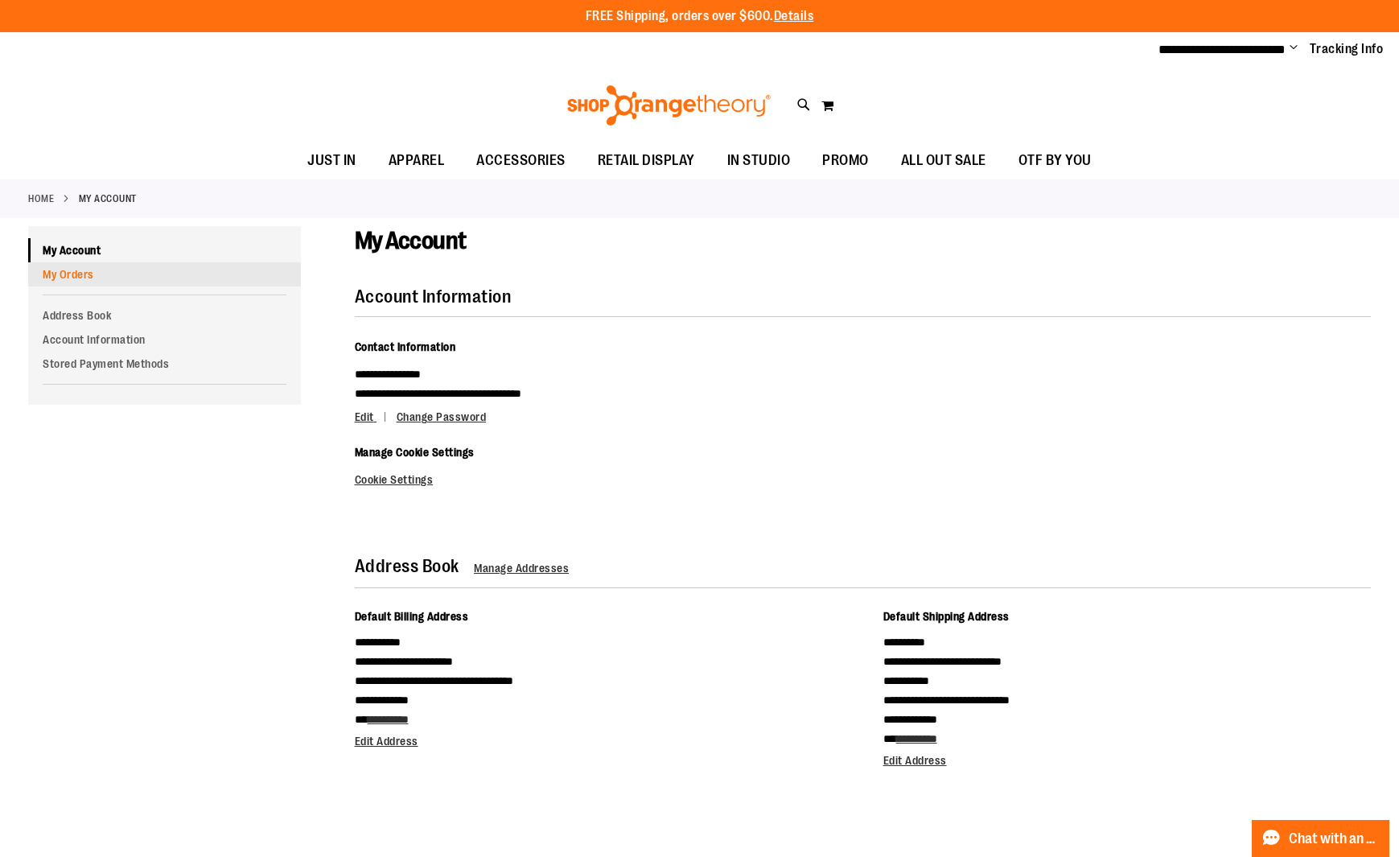
click at [85, 281] on link "My Orders" at bounding box center [164, 274] width 273 height 24
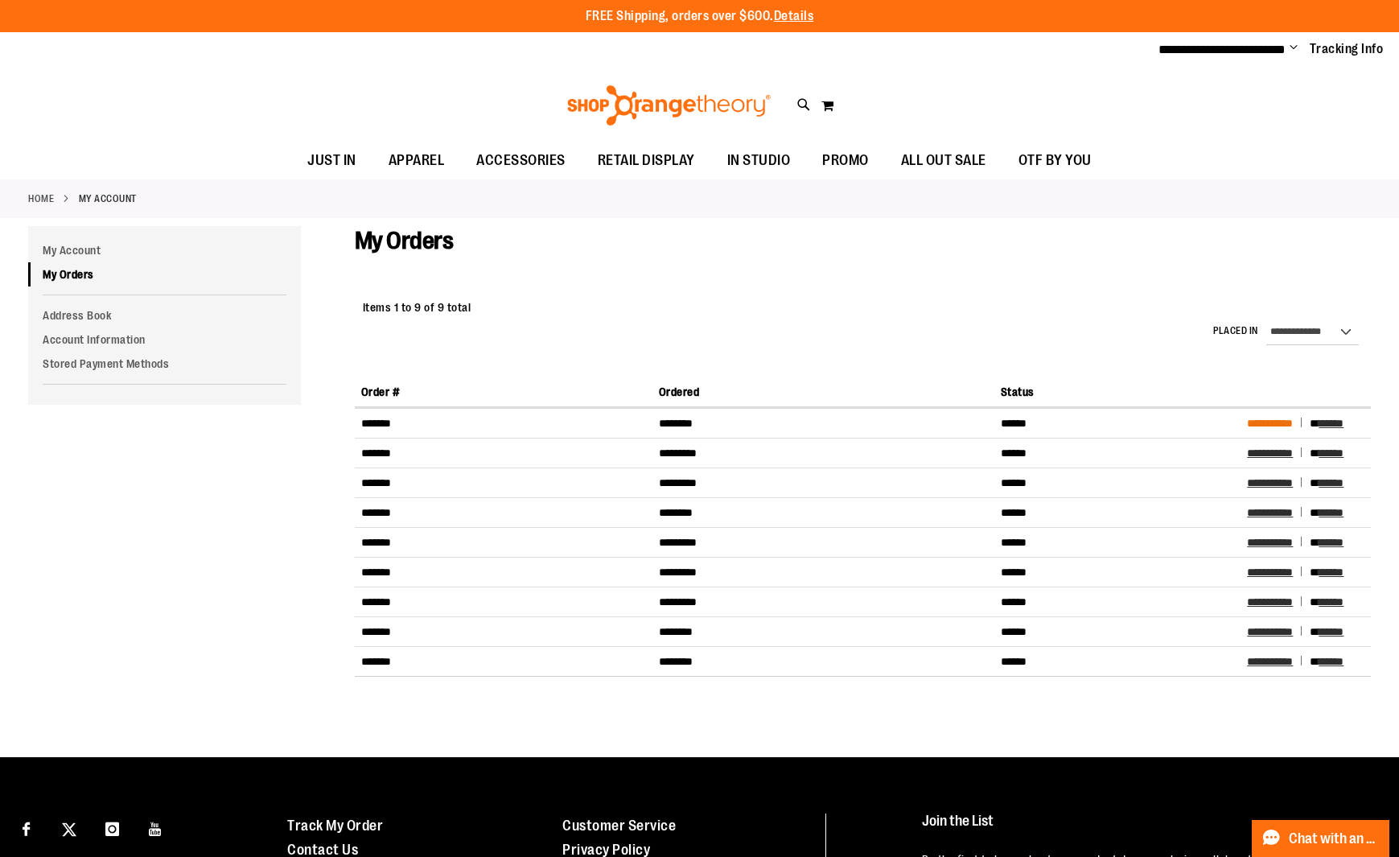
click at [1281, 422] on span "**********" at bounding box center [1270, 423] width 46 height 11
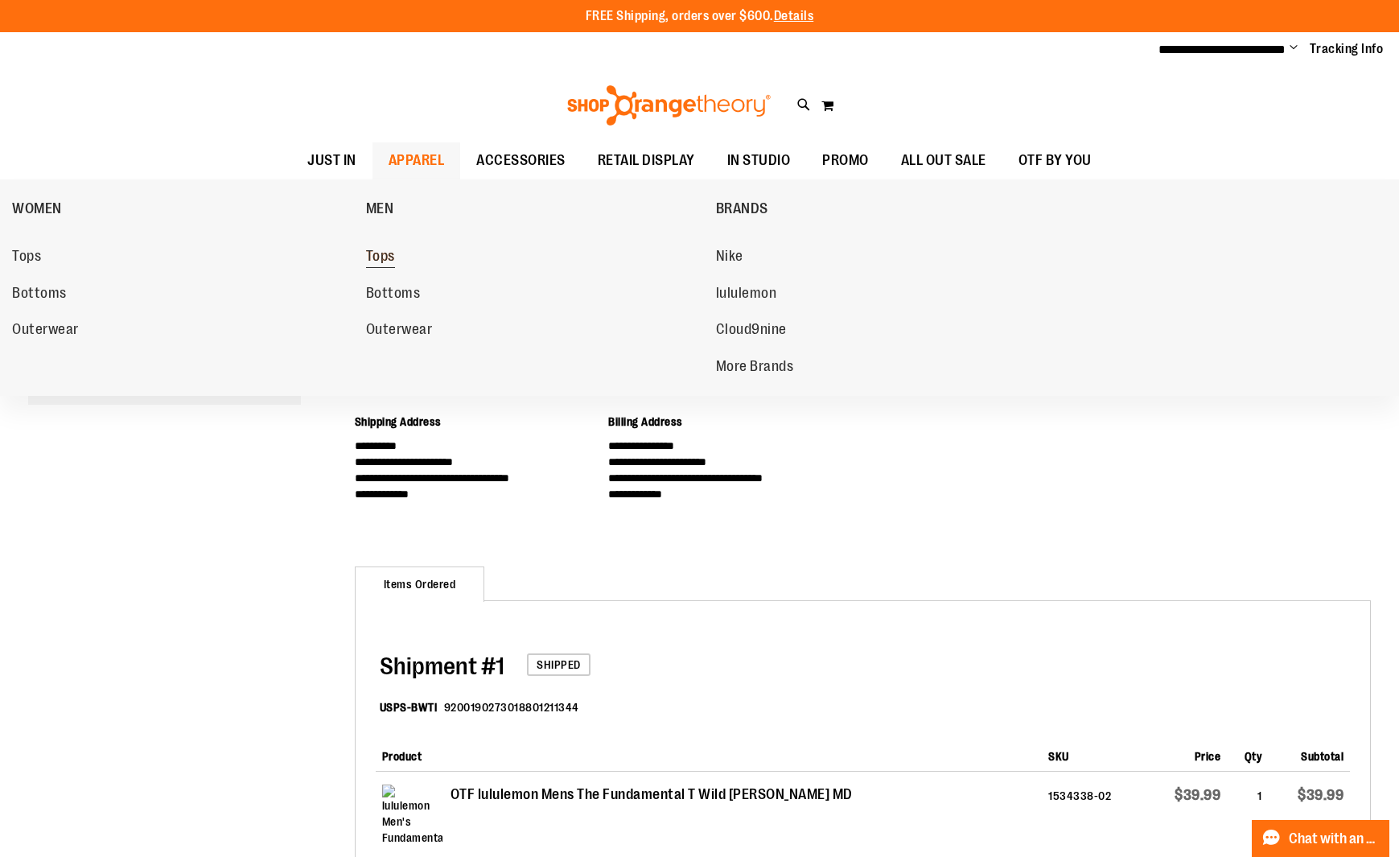
click at [398, 257] on link "Tops" at bounding box center [533, 256] width 334 height 29
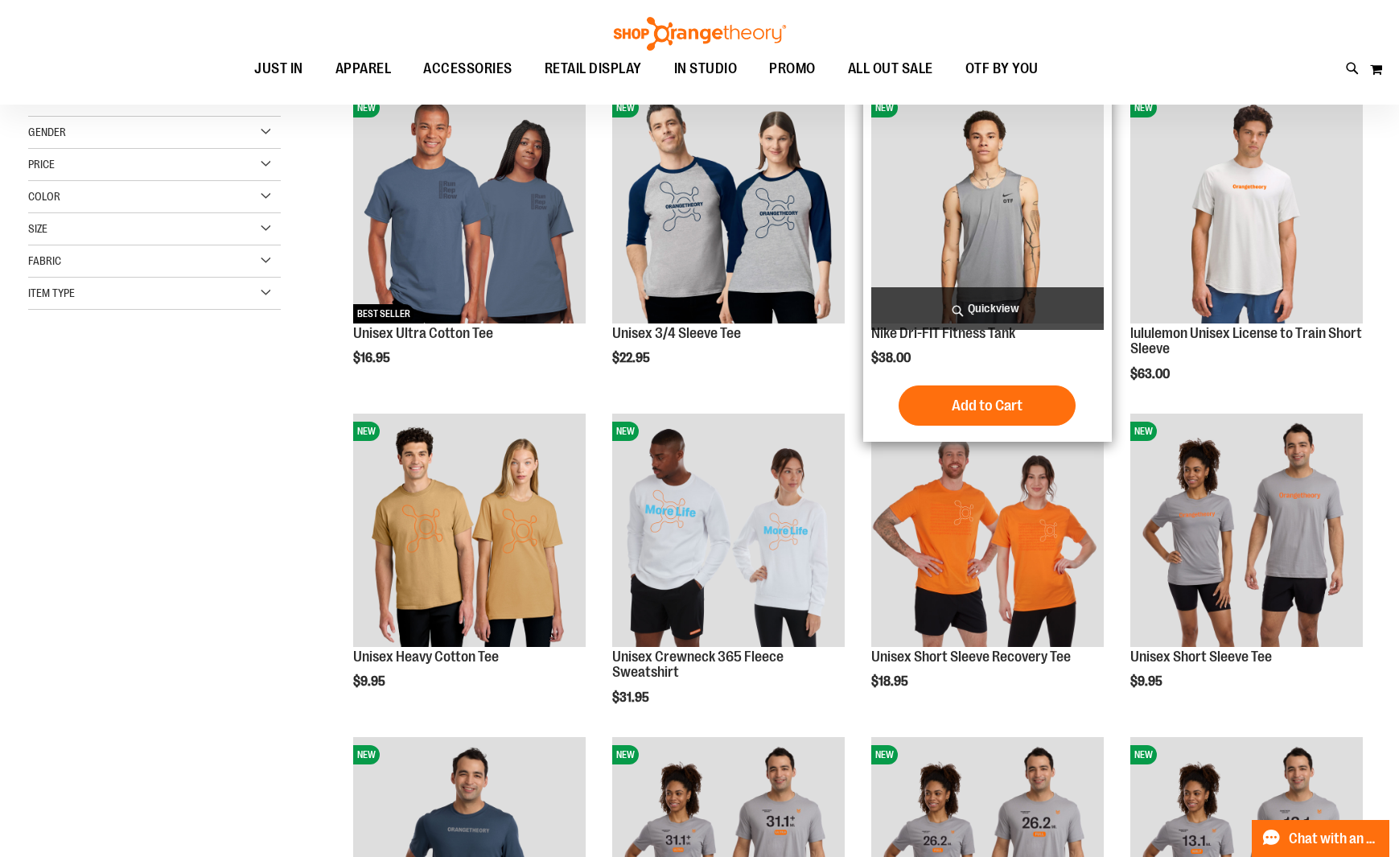
scroll to position [299, 0]
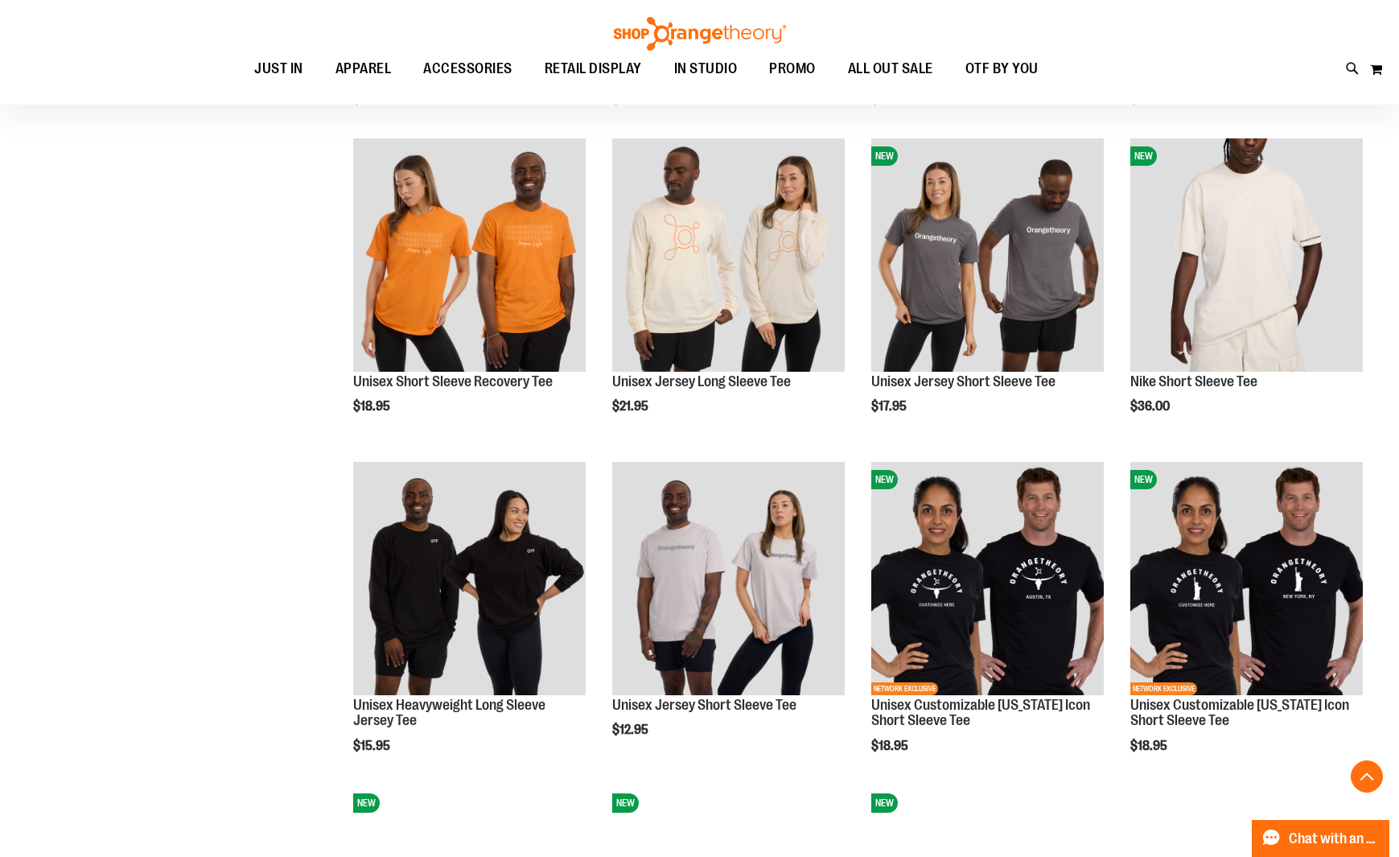
scroll to position [1155, 0]
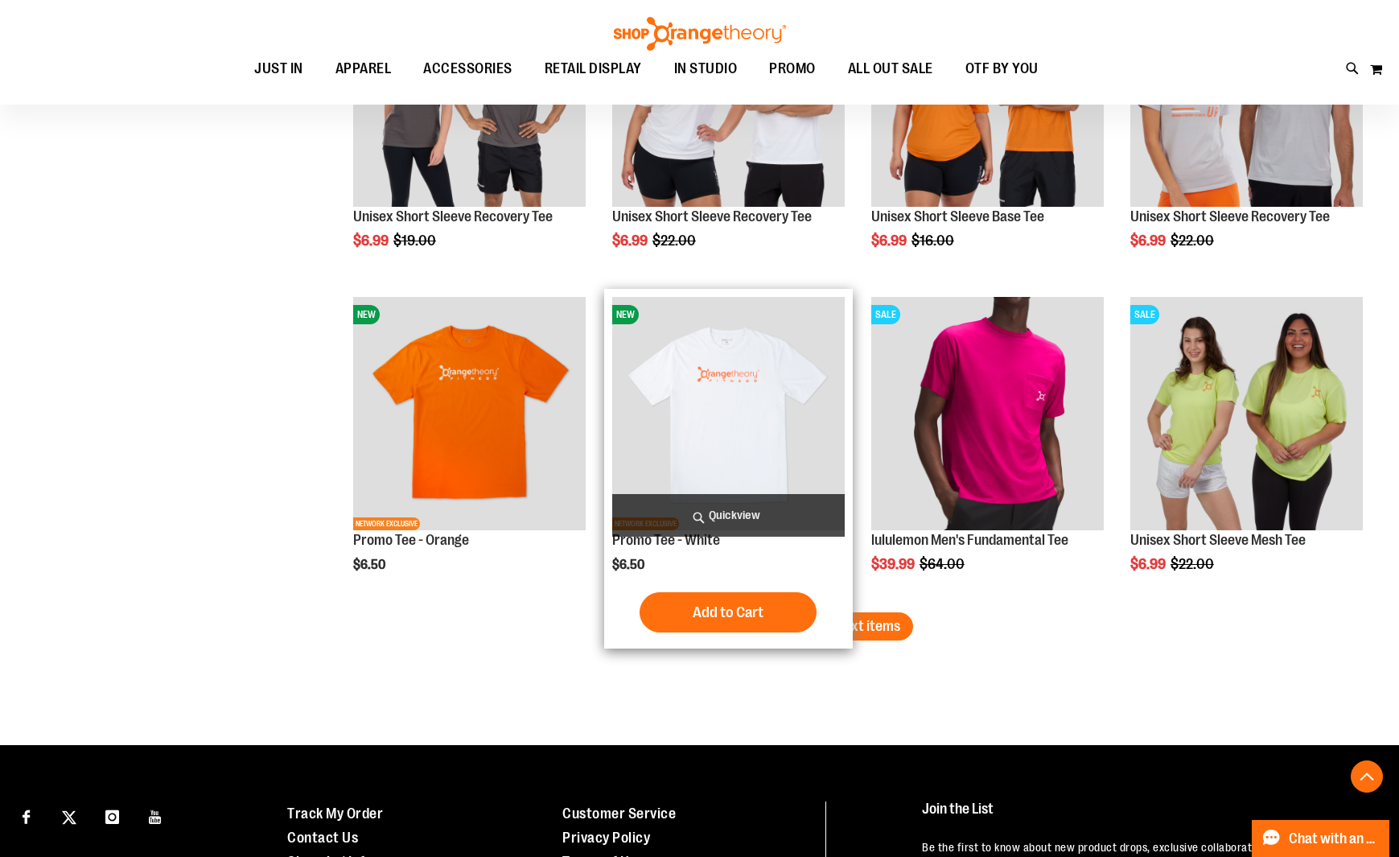
scroll to position [2617, 0]
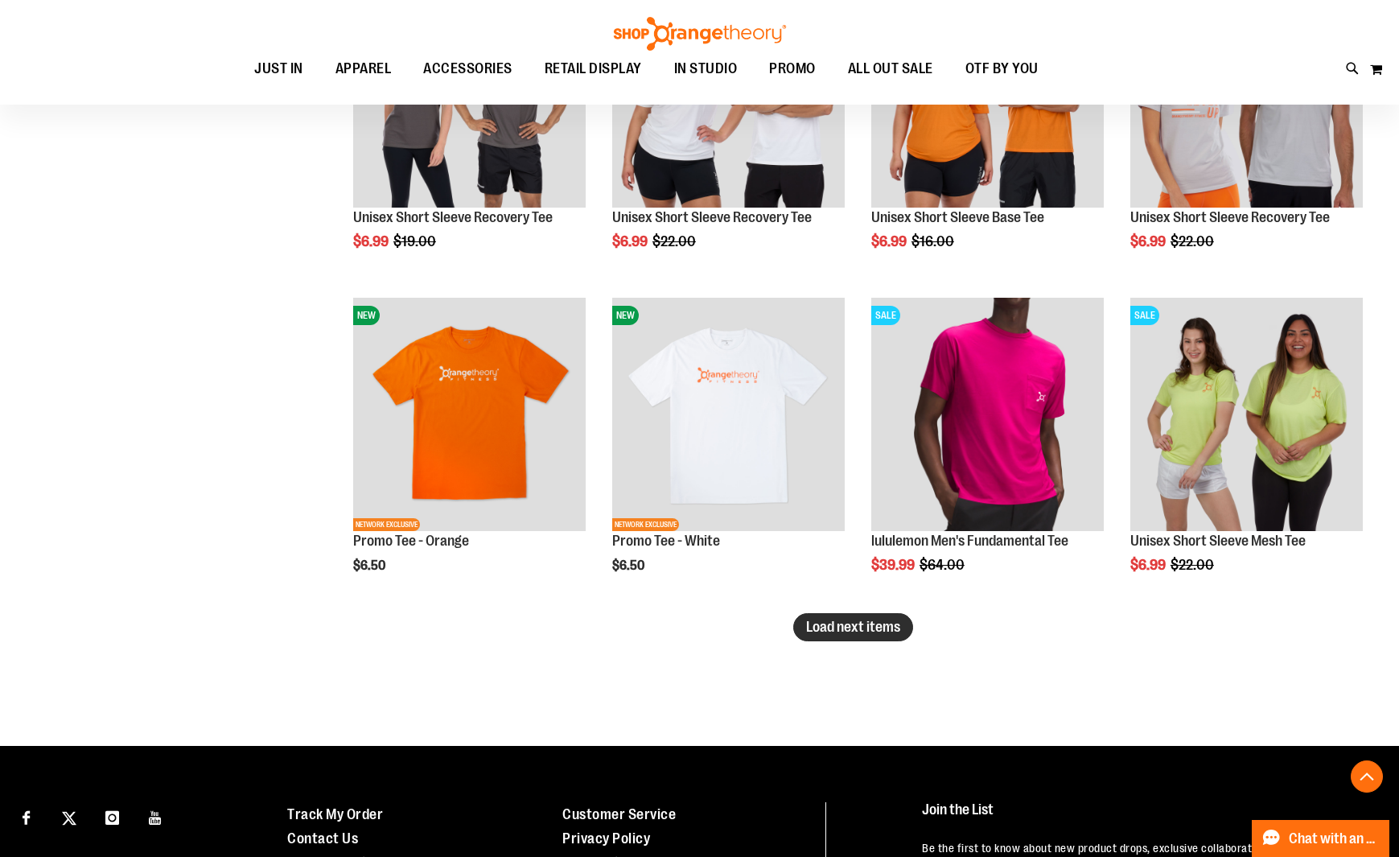
click at [825, 628] on span "Load next items" at bounding box center [853, 627] width 94 height 16
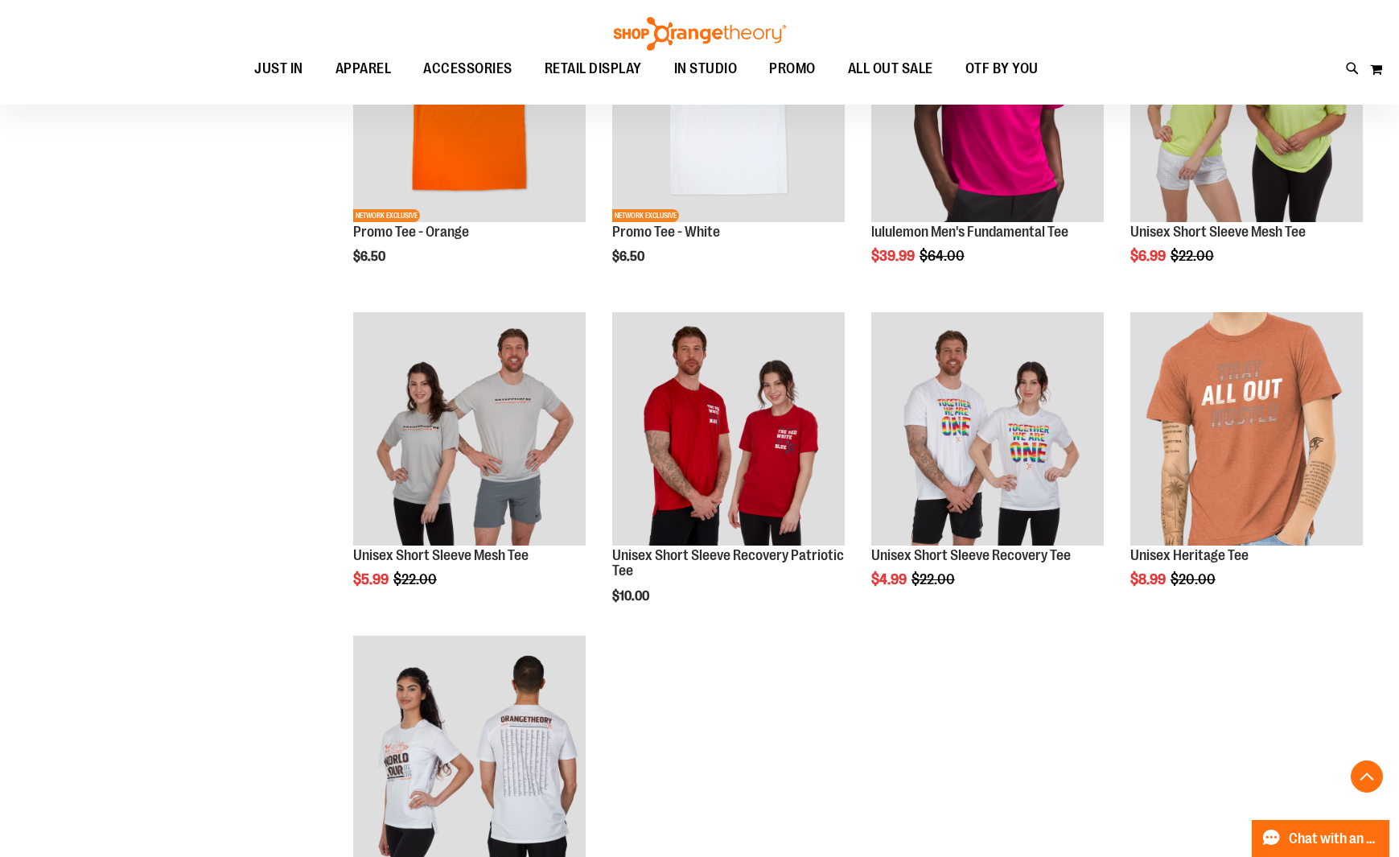
scroll to position [3037, 0]
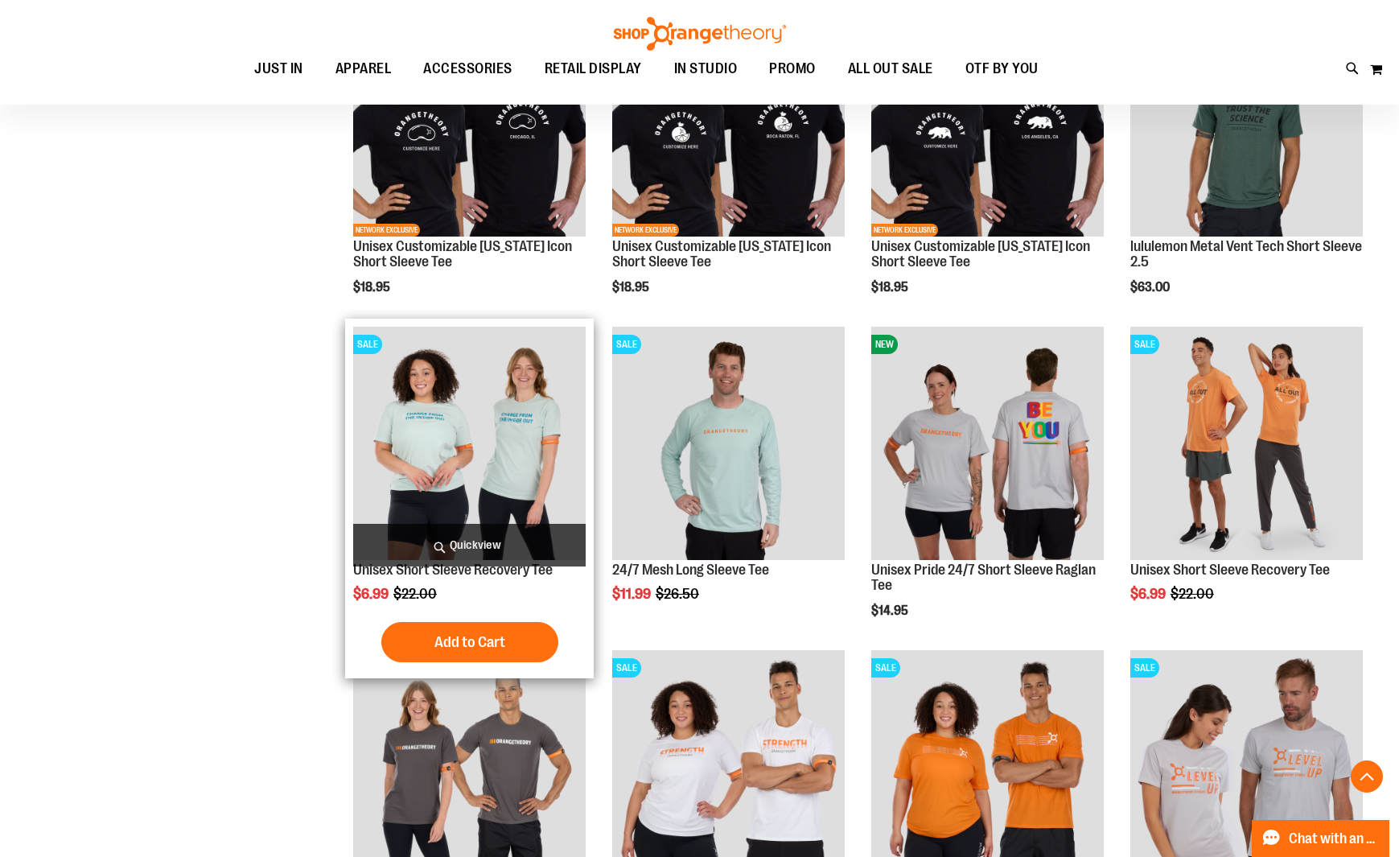
scroll to position [1933, 1]
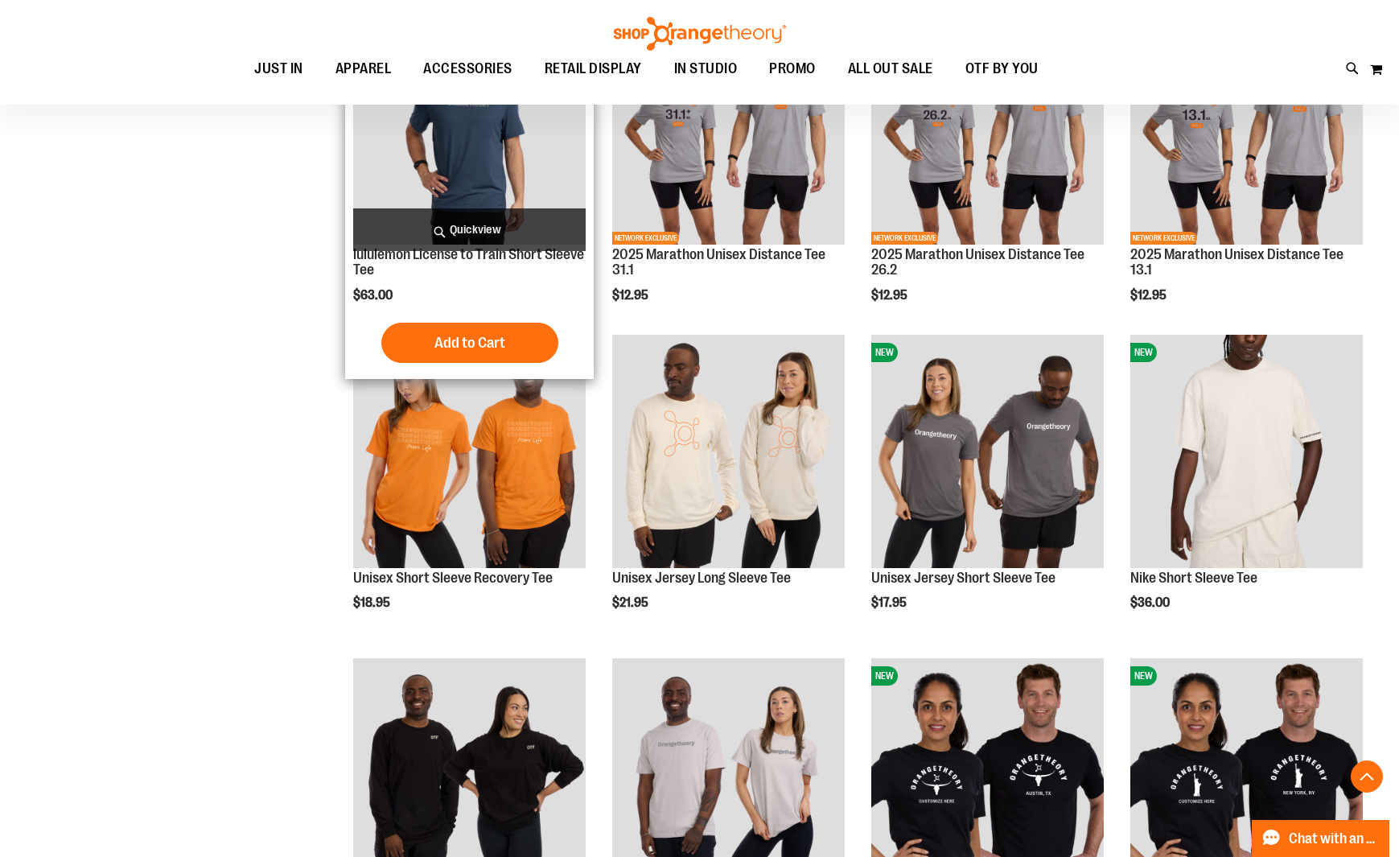
scroll to position [966, 0]
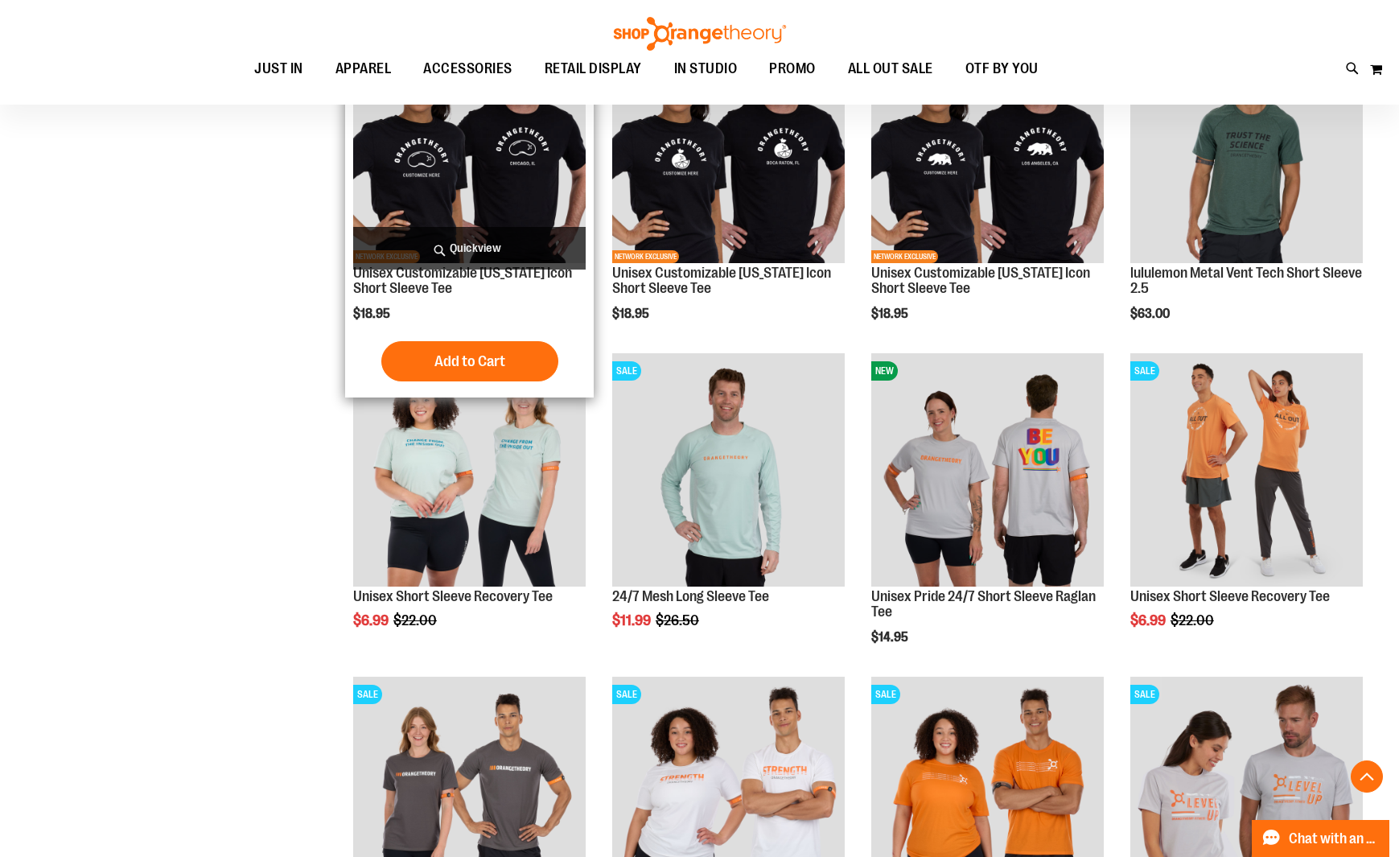
scroll to position [2642, 0]
